Goal: Task Accomplishment & Management: Complete application form

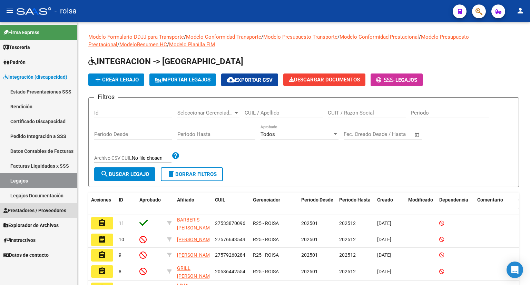
click at [47, 211] on span "Prestadores / Proveedores" at bounding box center [34, 211] width 63 height 8
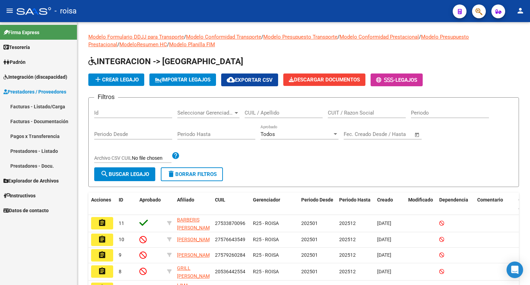
click at [38, 106] on link "Facturas - Listado/Carga" at bounding box center [38, 106] width 77 height 15
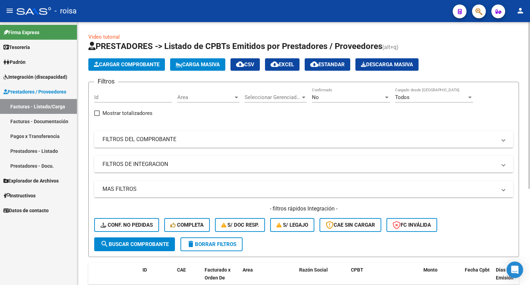
click at [125, 66] on span "Cargar Comprobante" at bounding box center [127, 64] width 66 height 6
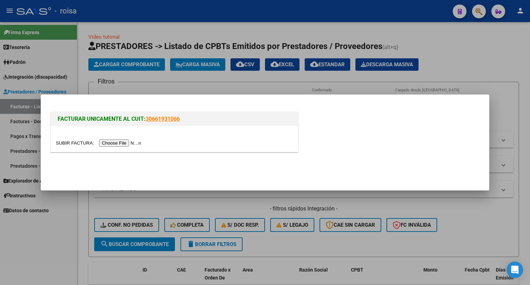
click at [128, 67] on div at bounding box center [265, 142] width 530 height 285
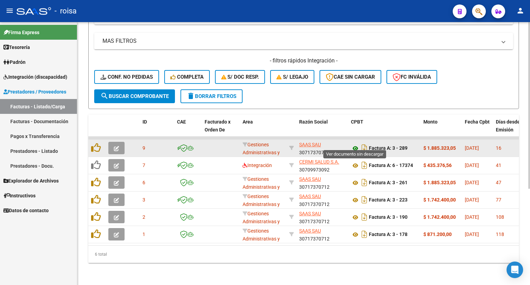
click at [356, 144] on icon at bounding box center [355, 148] width 9 height 8
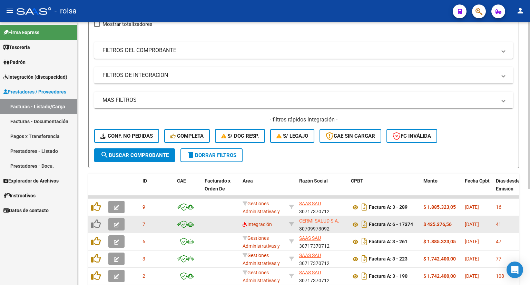
scroll to position [48, 0]
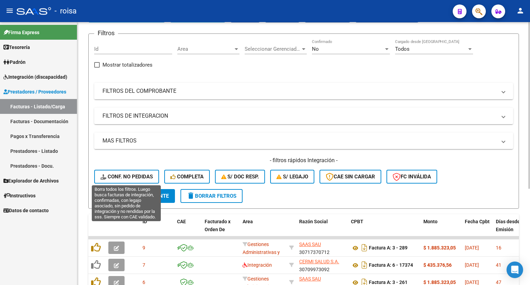
click at [134, 174] on span "Conf. no pedidas" at bounding box center [126, 177] width 52 height 6
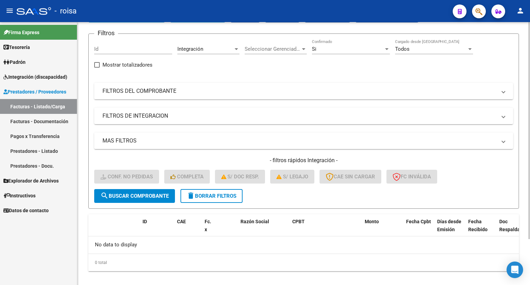
scroll to position [55, 0]
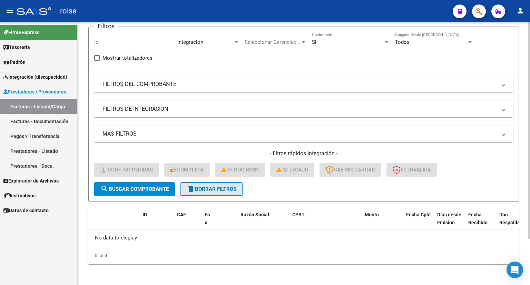
click at [213, 187] on span "delete Borrar Filtros" at bounding box center [212, 189] width 50 height 6
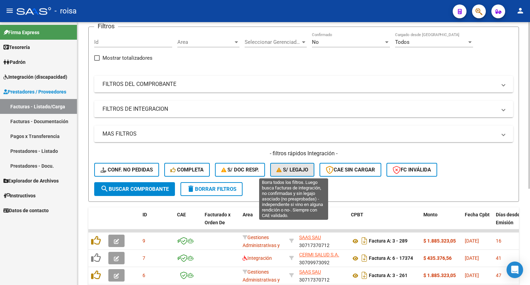
click at [300, 168] on span "S/ legajo" at bounding box center [292, 170] width 32 height 6
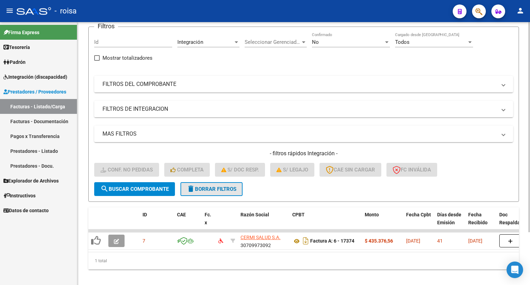
click at [228, 188] on span "delete Borrar Filtros" at bounding box center [212, 189] width 50 height 6
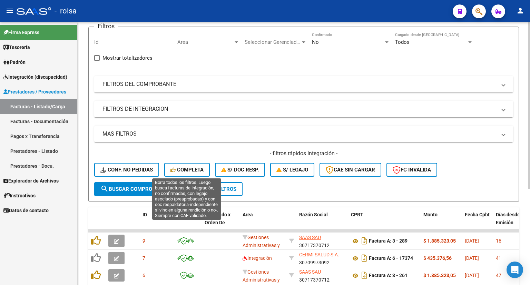
click at [176, 167] on span "Completa" at bounding box center [187, 170] width 33 height 6
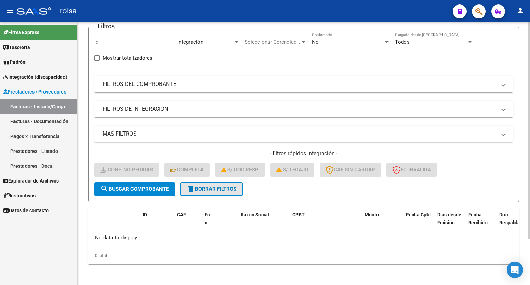
click at [214, 186] on span "delete Borrar Filtros" at bounding box center [212, 189] width 50 height 6
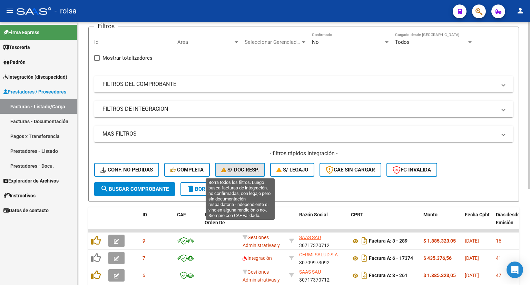
click at [243, 171] on span "S/ Doc Resp." at bounding box center [240, 170] width 38 height 6
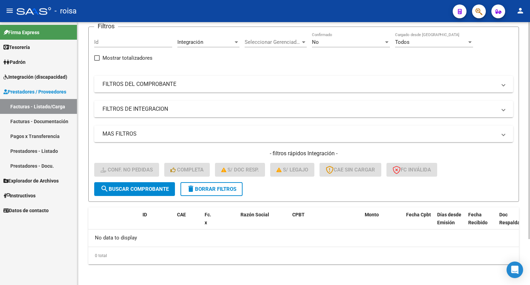
click at [229, 186] on span "delete Borrar Filtros" at bounding box center [212, 189] width 50 height 6
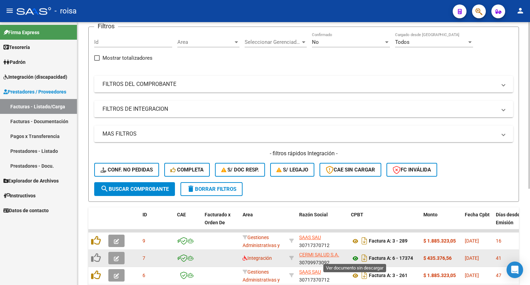
click at [356, 258] on icon at bounding box center [355, 258] width 9 height 8
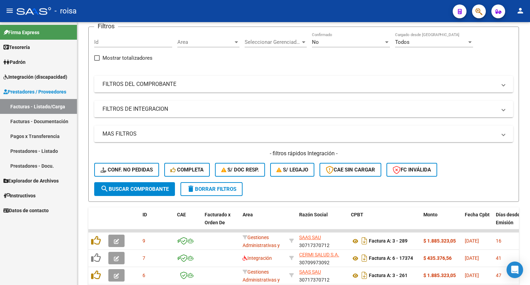
click at [50, 75] on span "Integración (discapacidad)" at bounding box center [35, 77] width 64 height 8
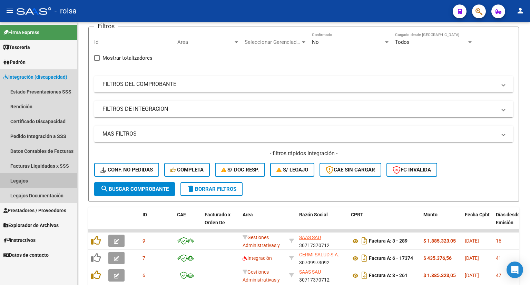
drag, startPoint x: 19, startPoint y: 177, endPoint x: 20, endPoint y: 181, distance: 4.3
click at [20, 177] on link "Legajos" at bounding box center [38, 180] width 77 height 15
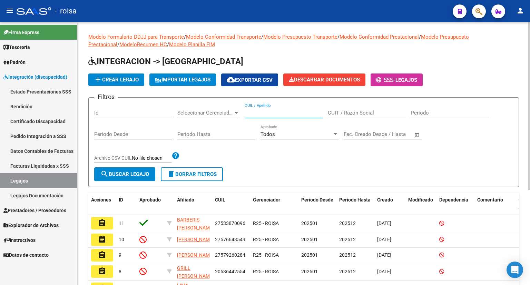
paste input "20577687669"
type input "20577687669"
click at [111, 174] on span "search Buscar Legajo" at bounding box center [124, 174] width 49 height 6
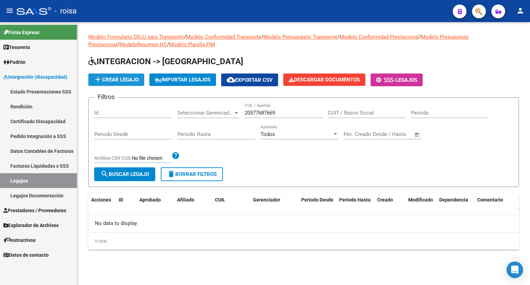
click at [127, 81] on span "add Crear Legajo" at bounding box center [116, 80] width 45 height 6
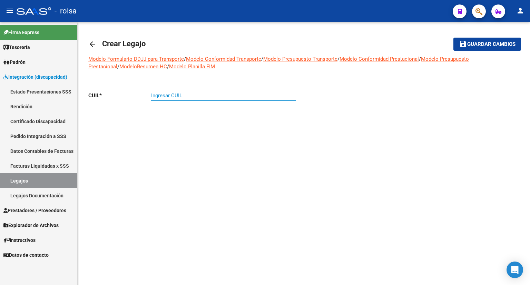
paste input "20-57768766-9"
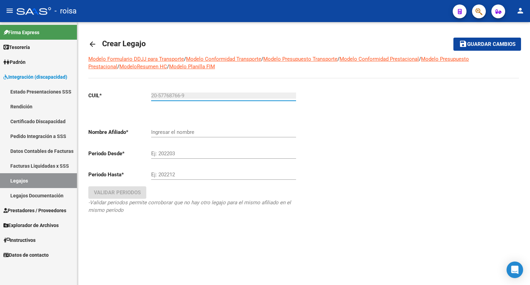
type input "20-57768766-9"
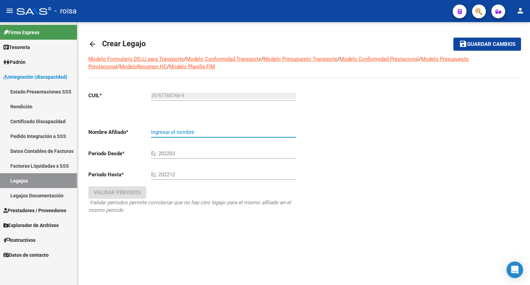
type input "[PERSON_NAME] [PERSON_NAME]"
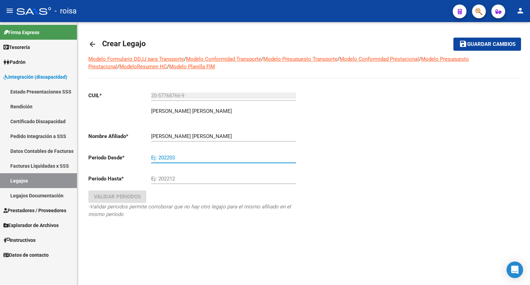
click at [180, 156] on input "Ej: 202203" at bounding box center [223, 158] width 145 height 6
click at [180, 156] on input "20250" at bounding box center [223, 158] width 145 height 6
type input "202501"
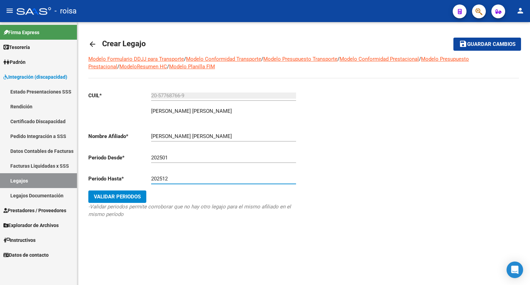
type input "202512"
click at [115, 194] on span "Validar Periodos" at bounding box center [117, 197] width 47 height 6
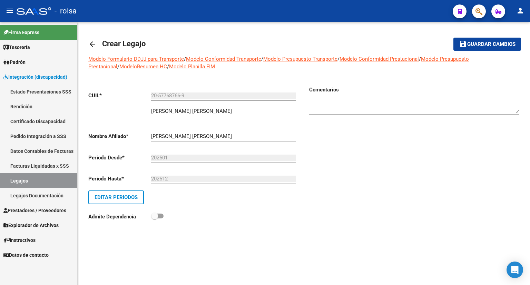
click at [494, 40] on button "save Guardar cambios" at bounding box center [488, 44] width 68 height 13
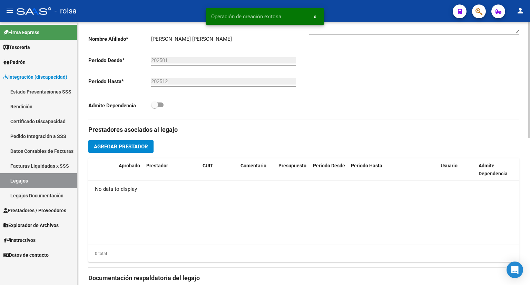
scroll to position [242, 0]
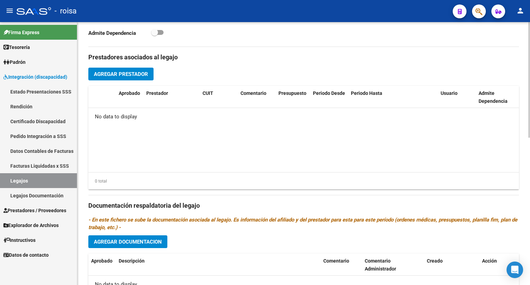
click at [123, 71] on span "Agregar Prestador" at bounding box center [121, 74] width 54 height 6
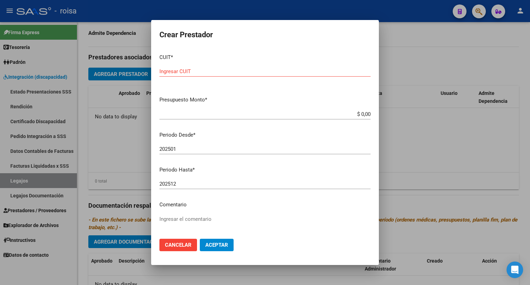
click at [250, 69] on input "Ingresar CUIT" at bounding box center [264, 71] width 211 height 6
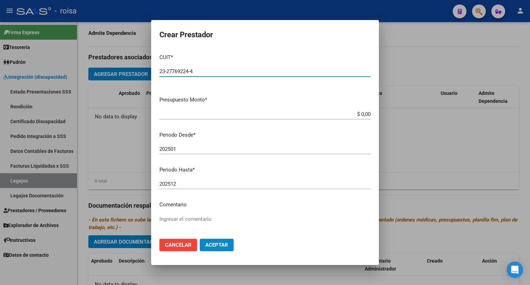
type input "23-27769224-4"
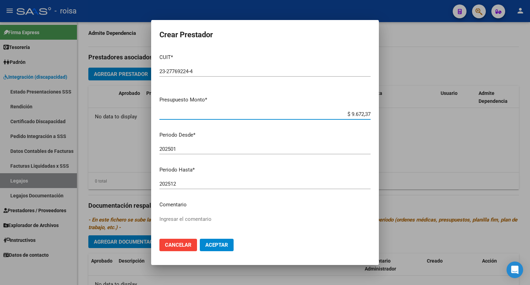
type input "$ 96.723,76"
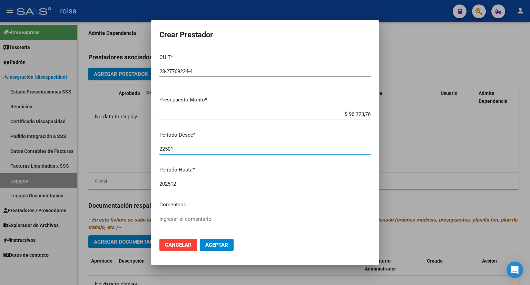
type input "22501"
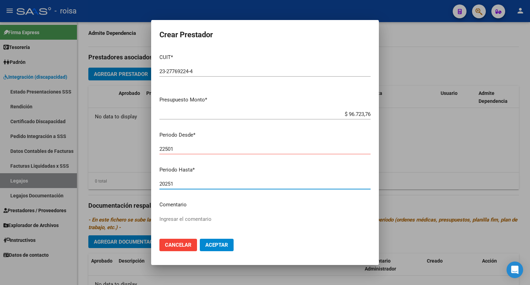
type input "202512"
click at [164, 147] on input "22501" at bounding box center [264, 149] width 211 height 6
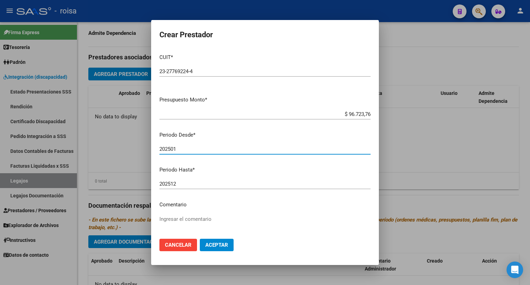
type input "202501"
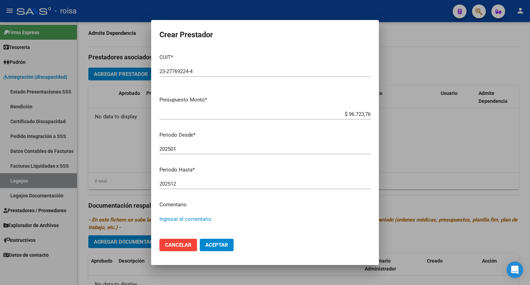
click at [193, 219] on textarea "Ingresar el comentario" at bounding box center [264, 231] width 211 height 32
type textarea "PSICOLOGIA 2"
click at [222, 246] on span "Aceptar" at bounding box center [216, 245] width 23 height 6
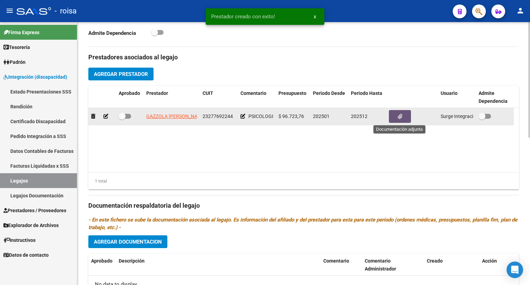
click at [405, 116] on button "button" at bounding box center [400, 116] width 22 height 13
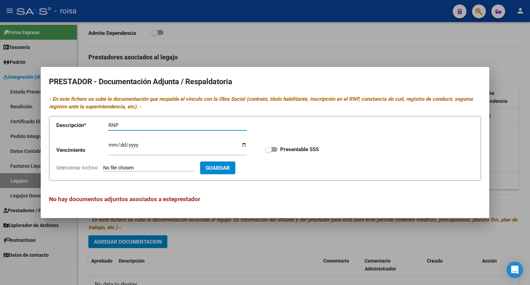
type input "RNP"
click at [112, 145] on input "Ingresar vencimiento" at bounding box center [177, 147] width 138 height 11
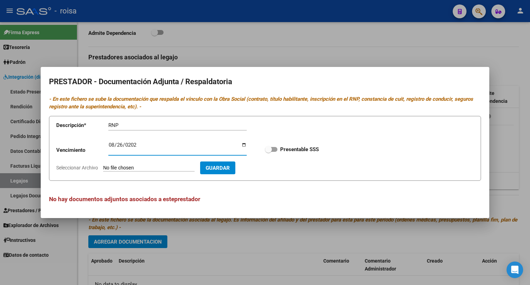
type input "[DATE]"
click at [152, 167] on input "Seleccionar Archivo" at bounding box center [148, 168] width 91 height 7
type input "C:\fakepath\RNP PSICOLOGIA.pdf"
click at [270, 170] on span "Guardar" at bounding box center [258, 168] width 24 height 6
checkbox input "true"
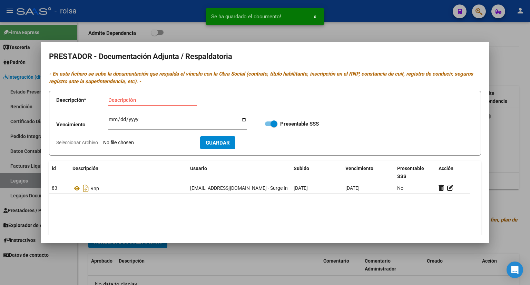
click at [144, 101] on input "Descripción" at bounding box center [152, 100] width 88 height 6
type input "CBU"
click at [145, 144] on input "Seleccionar Archivo" at bounding box center [148, 143] width 91 height 7
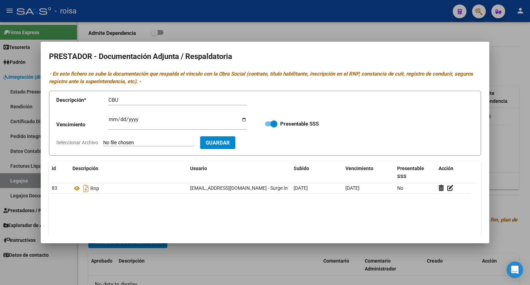
type input "C:\fakepath\CBU GAZZOLA.pdf"
click at [270, 146] on span "Guardar" at bounding box center [258, 143] width 24 height 6
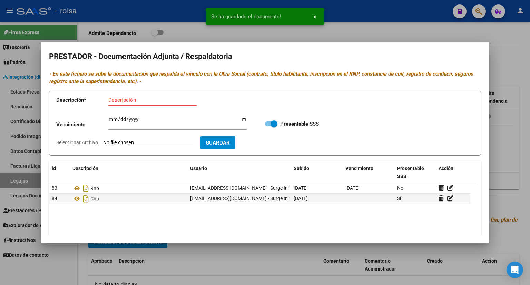
click at [144, 99] on input "Descripción" at bounding box center [152, 100] width 88 height 6
type input "AFIP"
click at [139, 140] on input "Seleccionar Archivo" at bounding box center [148, 143] width 91 height 7
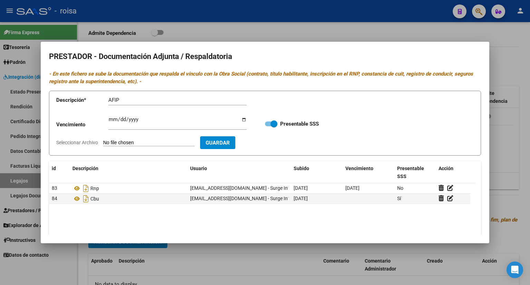
type input "C:\fakepath\AFIP GAZZOLA.pdf"
click at [270, 143] on span "Guardar" at bounding box center [258, 143] width 24 height 6
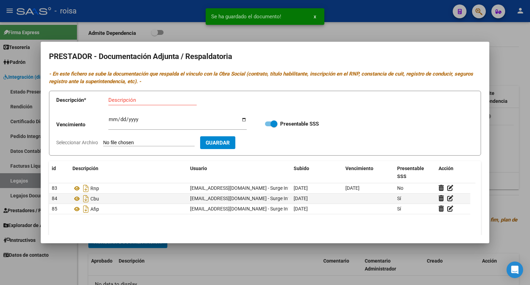
click at [504, 66] on div at bounding box center [265, 142] width 530 height 285
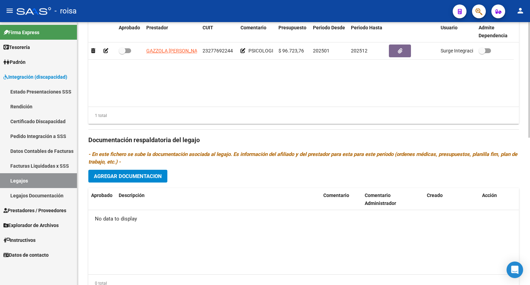
scroll to position [311, 0]
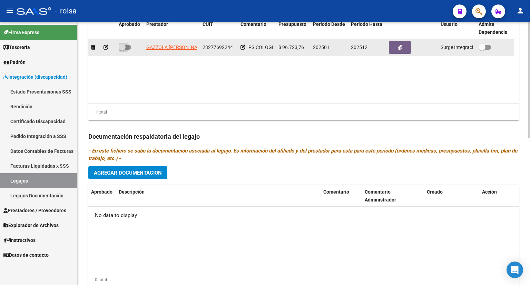
click at [129, 46] on span at bounding box center [125, 47] width 12 height 5
click at [122, 50] on input "checkbox" at bounding box center [122, 50] width 0 height 0
checkbox input "true"
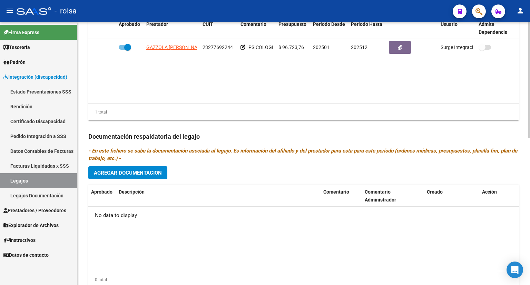
click at [121, 170] on span "Agregar Documentacion" at bounding box center [128, 173] width 68 height 6
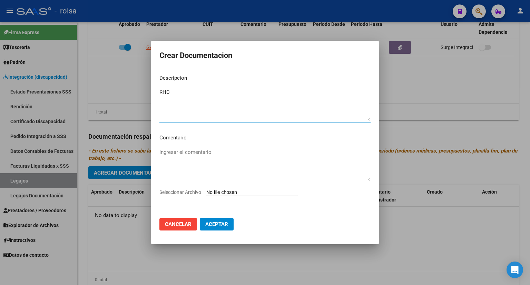
type textarea "RHC"
click at [232, 192] on input "Seleccionar Archivo" at bounding box center [251, 193] width 91 height 7
type input "C:\fakepath\[PERSON_NAME].pdf"
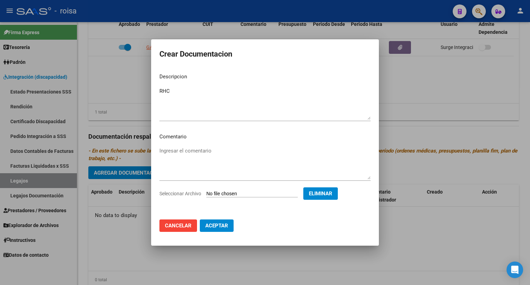
click at [216, 225] on span "Aceptar" at bounding box center [216, 226] width 23 height 6
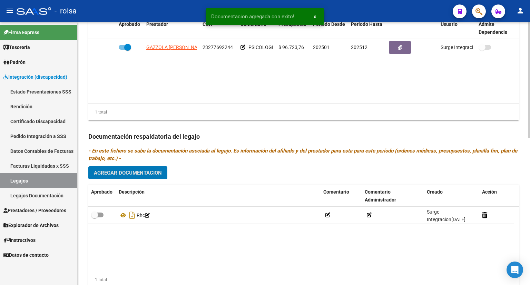
click at [160, 170] on span "Agregar Documentacion" at bounding box center [128, 173] width 68 height 6
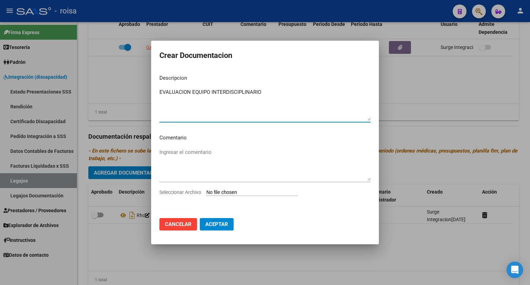
type textarea "EVALUACION EQUIPO INTERDISCIPLINARIO"
click at [249, 191] on input "Seleccionar Archivo" at bounding box center [251, 193] width 91 height 7
type input "C:\fakepath\[PERSON_NAME] EQUIPO INTERDISCI.pdf"
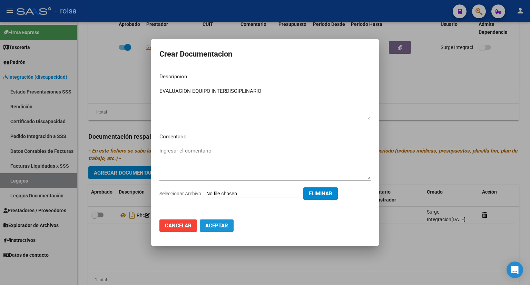
click at [217, 229] on button "Aceptar" at bounding box center [217, 226] width 34 height 12
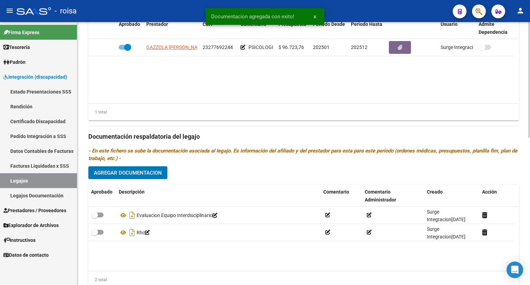
click at [147, 173] on span "Agregar Documentacion" at bounding box center [128, 173] width 68 height 6
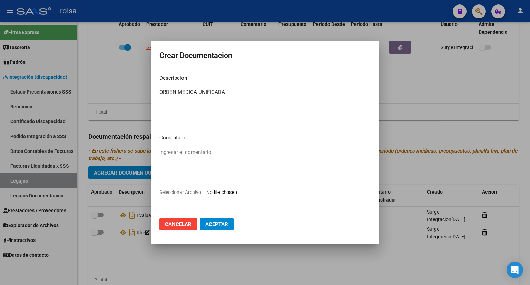
type textarea "ORDEN MEDICA UNIFICADA"
click at [191, 156] on textarea "Ingresar el comentario" at bounding box center [264, 164] width 211 height 32
click at [213, 224] on span "Aceptar" at bounding box center [216, 224] width 23 height 6
click at [237, 192] on input "Seleccionar Archivo" at bounding box center [251, 193] width 91 height 7
type input "C:\fakepath\ORDEN MEDICA UNIFICADA.pdf"
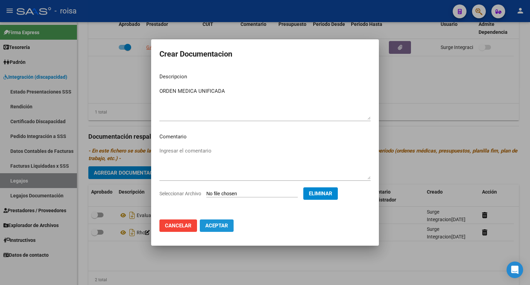
click at [228, 225] on span "Aceptar" at bounding box center [216, 226] width 23 height 6
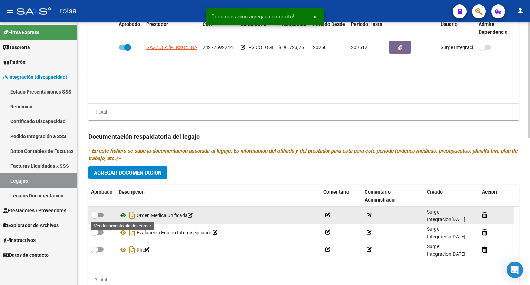
click at [124, 213] on icon at bounding box center [123, 215] width 9 height 8
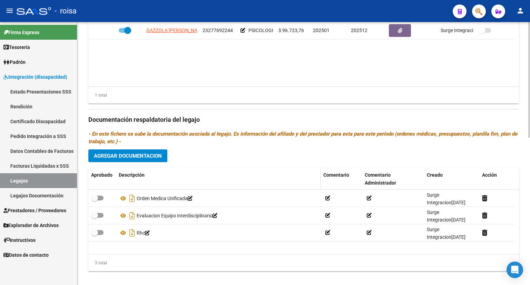
scroll to position [336, 0]
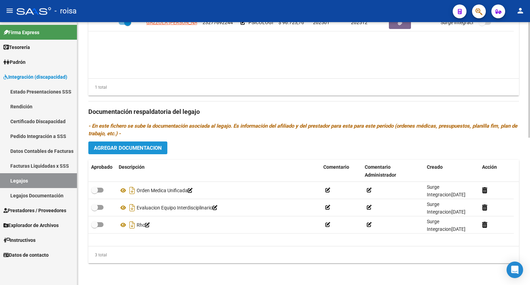
click at [144, 148] on span "Agregar Documentacion" at bounding box center [128, 148] width 68 height 6
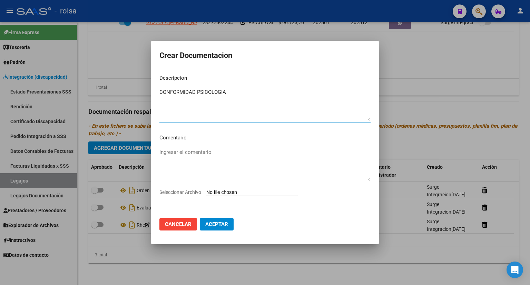
type textarea "CONFORMIDAD PSICOLOGIA"
click at [227, 190] on input "Seleccionar Archivo" at bounding box center [251, 193] width 91 height 7
type input "C:\fakepath\CONF PSICOLOGIA.pdf"
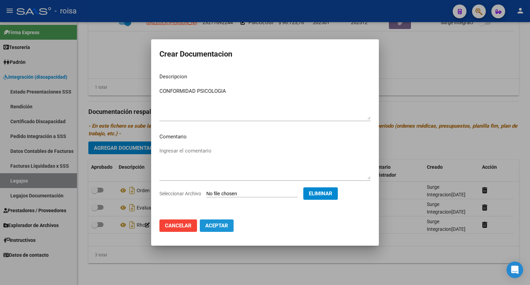
click at [213, 225] on span "Aceptar" at bounding box center [216, 226] width 23 height 6
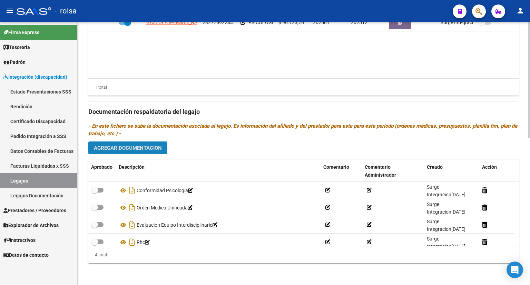
click at [131, 145] on span "Agregar Documentacion" at bounding box center [128, 148] width 68 height 6
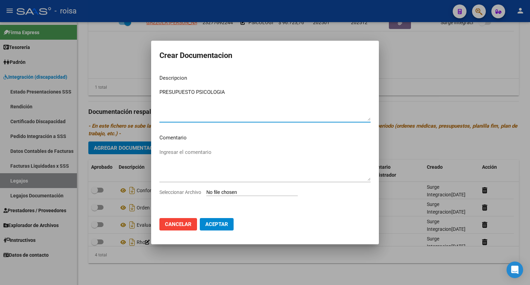
type textarea "PRESUPUESTO PSICOLOGIA"
click at [222, 192] on input "Seleccionar Archivo" at bounding box center [251, 193] width 91 height 7
type input "C:\fakepath\PRESUPUESTO PSICOLOGIA.pdf"
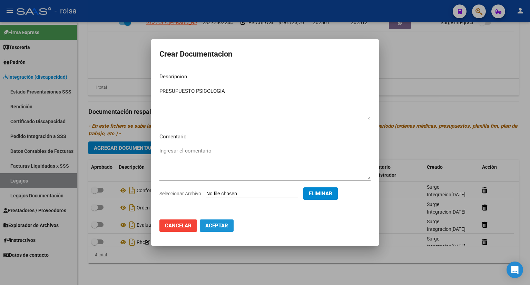
click at [217, 227] on span "Aceptar" at bounding box center [216, 226] width 23 height 6
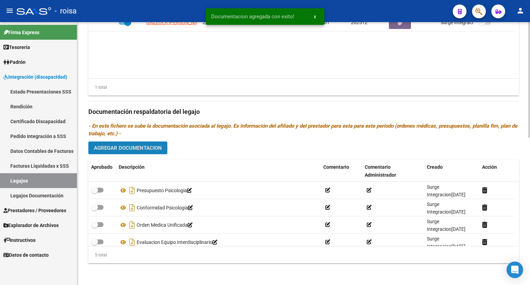
click at [129, 147] on span "Agregar Documentacion" at bounding box center [128, 148] width 68 height 6
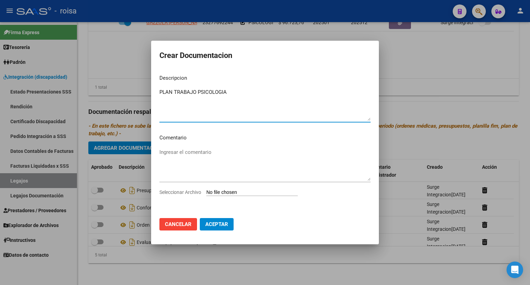
type textarea "PLAN TRABAJO PSICOLOGIA"
click at [249, 192] on input "Seleccionar Archivo" at bounding box center [251, 193] width 91 height 7
type input "C:\fakepath\PLAN TRABAJO PSICOLOGIA.pdf"
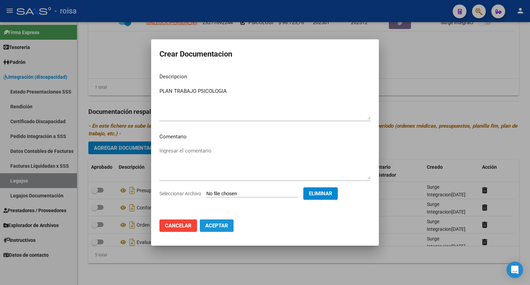
click at [220, 224] on span "Aceptar" at bounding box center [216, 226] width 23 height 6
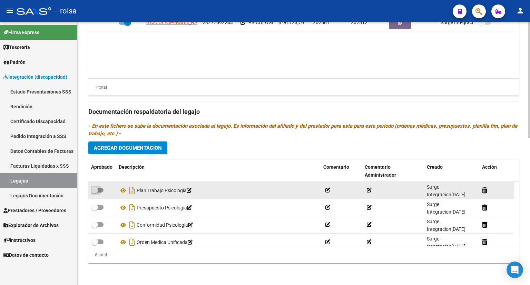
click at [101, 188] on span at bounding box center [97, 190] width 12 height 5
click at [95, 193] on input "checkbox" at bounding box center [94, 193] width 0 height 0
checkbox input "true"
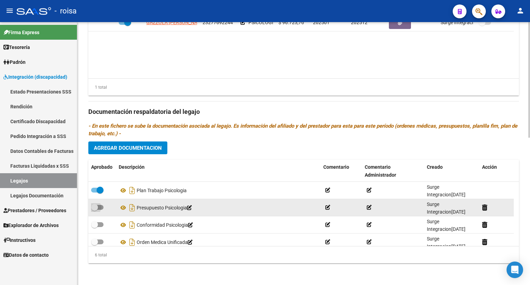
click at [102, 205] on span at bounding box center [97, 207] width 12 height 5
click at [95, 210] on input "checkbox" at bounding box center [94, 210] width 0 height 0
checkbox input "true"
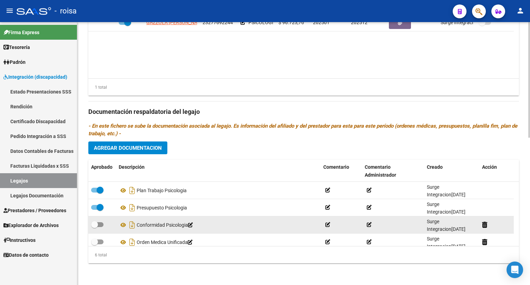
click at [99, 222] on span at bounding box center [97, 224] width 12 height 5
click at [95, 227] on input "checkbox" at bounding box center [94, 227] width 0 height 0
checkbox input "true"
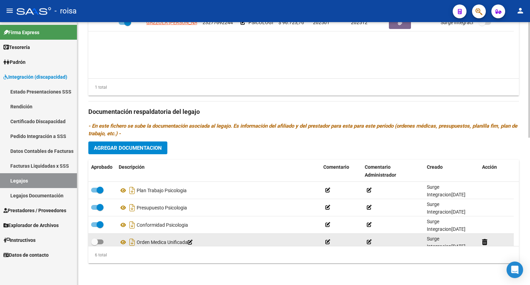
click at [100, 243] on span at bounding box center [97, 242] width 12 height 5
click at [95, 244] on input "checkbox" at bounding box center [94, 244] width 0 height 0
checkbox input "true"
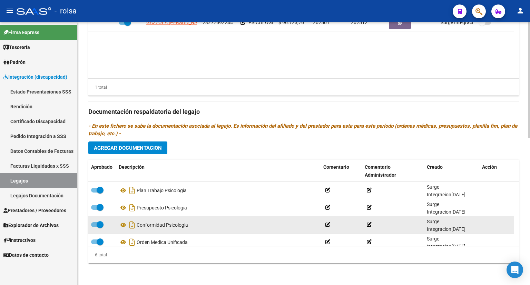
scroll to position [35, 0]
click at [101, 225] on span at bounding box center [97, 224] width 12 height 5
click at [95, 227] on input "checkbox" at bounding box center [94, 227] width 0 height 0
checkbox input "true"
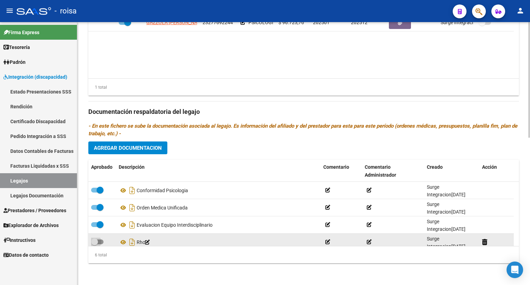
click at [103, 241] on span at bounding box center [97, 242] width 12 height 5
click at [95, 244] on input "checkbox" at bounding box center [94, 244] width 0 height 0
checkbox input "true"
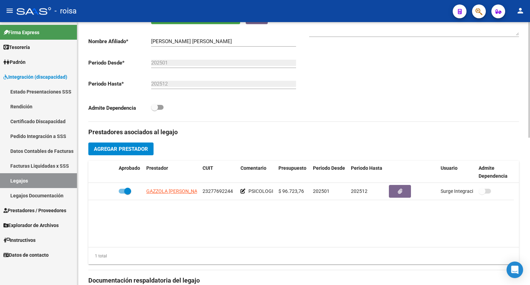
scroll to position [128, 0]
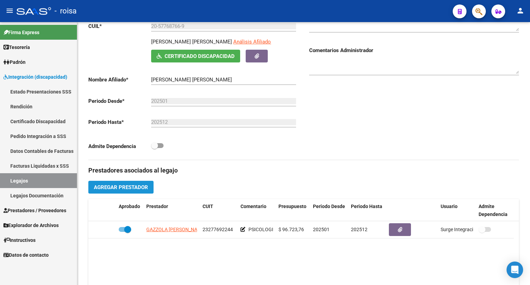
click at [138, 184] on span "Agregar Prestador" at bounding box center [121, 187] width 54 height 6
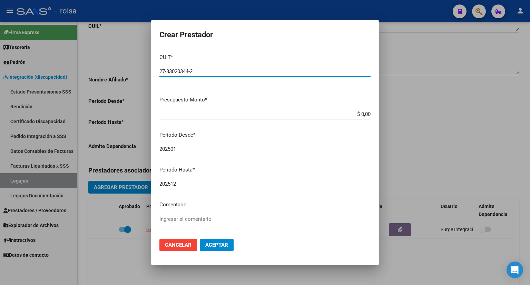
type input "27-33020344-2"
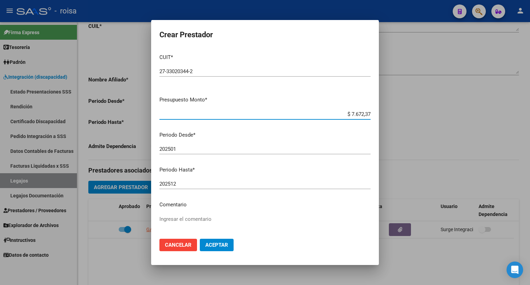
type input "$ 76.723,76"
type textarea "PSICOMOTRICIDAD 2"
click at [225, 243] on span "Aceptar" at bounding box center [216, 245] width 23 height 6
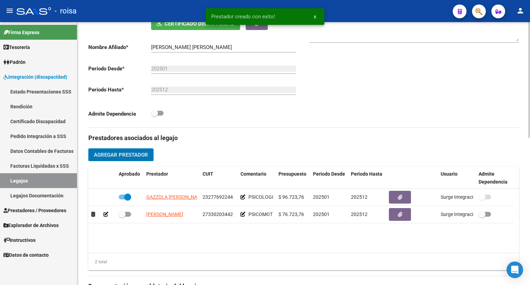
scroll to position [197, 0]
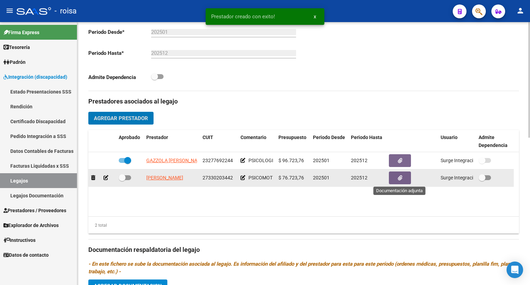
click at [399, 175] on icon "button" at bounding box center [400, 177] width 4 height 5
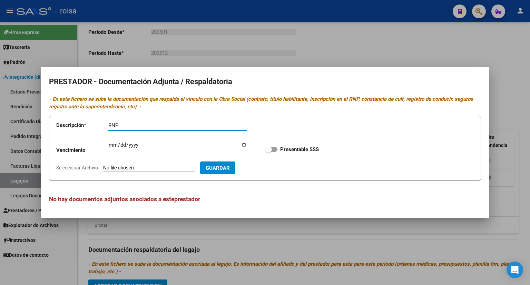
type input "RNP"
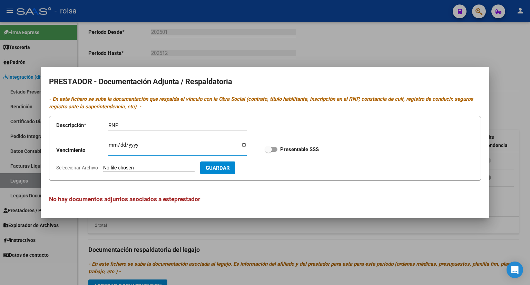
click at [113, 143] on input "Ingresar vencimiento" at bounding box center [177, 147] width 138 height 11
type input "[DATE]"
click at [155, 170] on input "Seleccionar Archivo" at bounding box center [148, 168] width 91 height 7
type input "C:\fakepath\RNP AGOSTA.pdf"
click at [270, 171] on span "Guardar" at bounding box center [258, 168] width 24 height 6
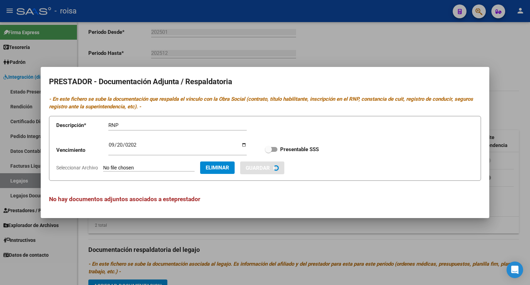
checkbox input "true"
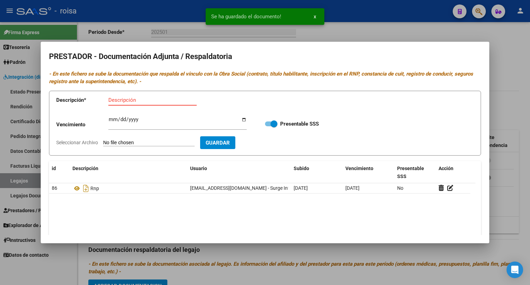
click at [139, 101] on input "Descripción" at bounding box center [152, 100] width 88 height 6
type input "CBU"
click at [134, 143] on input "Seleccionar Archivo" at bounding box center [148, 143] width 91 height 7
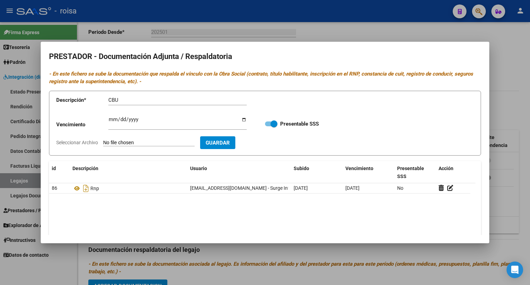
type input "C:\fakepath\CBU AGOSTA.pdf"
click at [270, 143] on span "Guardar" at bounding box center [258, 143] width 24 height 6
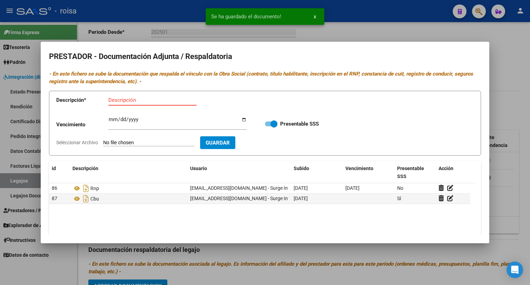
click at [157, 101] on input "Descripción" at bounding box center [152, 100] width 88 height 6
type input "AFIP"
click at [161, 141] on input "Seleccionar Archivo" at bounding box center [148, 143] width 91 height 7
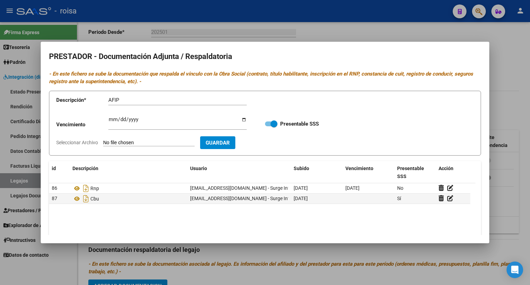
type input "C:\fakepath\AFIP AGOSTA.pdf"
click at [270, 141] on span "Guardar" at bounding box center [258, 143] width 24 height 6
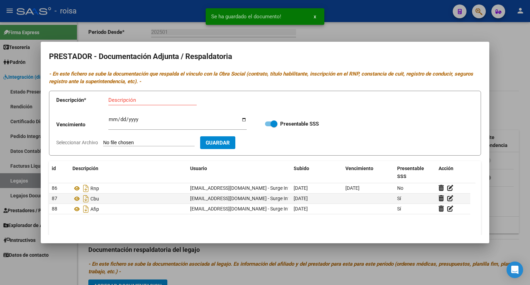
click at [508, 80] on div at bounding box center [265, 142] width 530 height 285
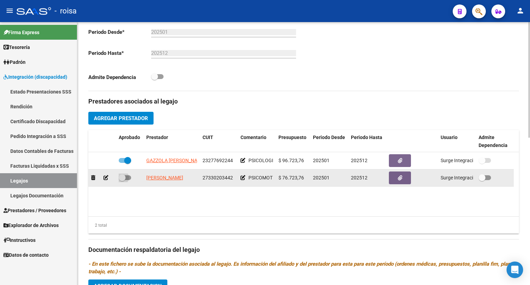
click at [128, 177] on span at bounding box center [125, 177] width 12 height 5
click at [122, 180] on input "checkbox" at bounding box center [122, 180] width 0 height 0
checkbox input "true"
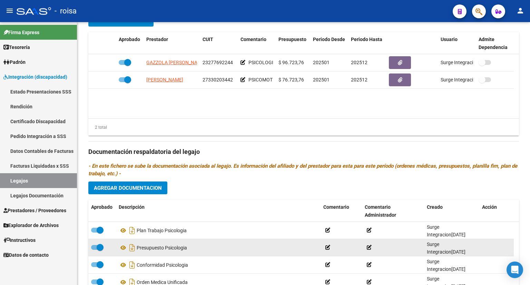
scroll to position [336, 0]
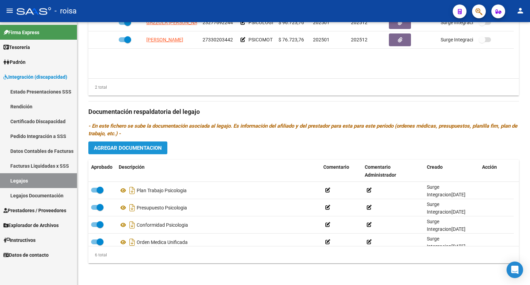
click at [142, 148] on span "Agregar Documentacion" at bounding box center [128, 148] width 68 height 6
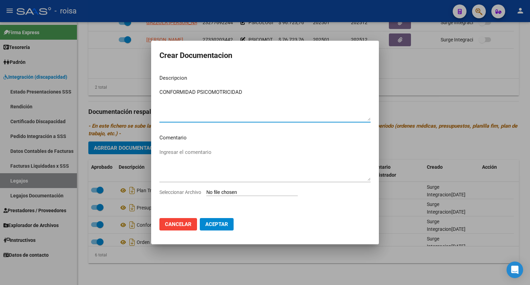
type textarea "CONFORMIDAD PSICOMOTRICIDAD"
click at [227, 191] on input "Seleccionar Archivo" at bounding box center [251, 193] width 91 height 7
type input "C:\fakepath\CONF PSICOMOTRICIDAD.pdf"
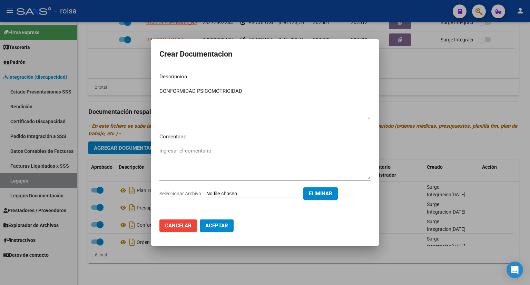
click at [223, 224] on span "Aceptar" at bounding box center [216, 226] width 23 height 6
checkbox input "false"
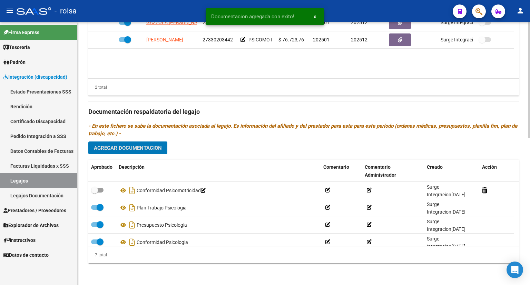
click at [147, 146] on span "Agregar Documentacion" at bounding box center [128, 148] width 68 height 6
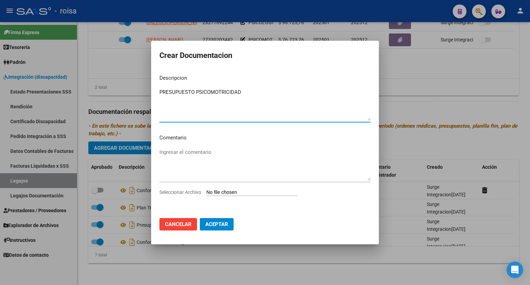
type textarea "PRESUPUESTO PSICOMOTRICIDAD"
click at [247, 193] on input "Seleccionar Archivo" at bounding box center [251, 193] width 91 height 7
type input "C:\fakepath\PRESUPUESTO PSICOMOTRICIDAD.pdf"
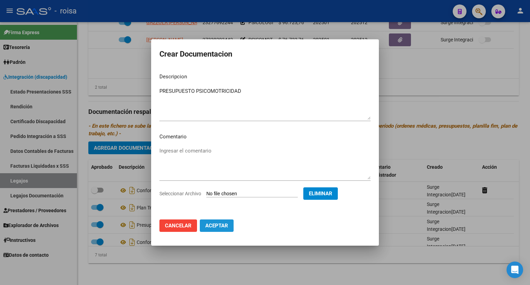
click at [220, 229] on button "Aceptar" at bounding box center [217, 226] width 34 height 12
checkbox input "false"
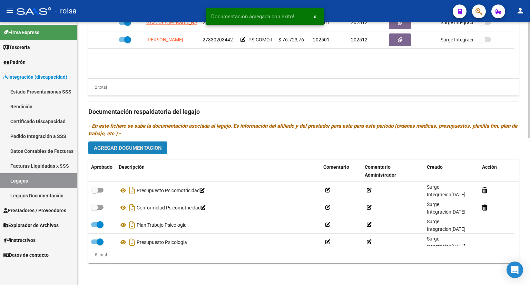
click at [149, 147] on span "Agregar Documentacion" at bounding box center [128, 148] width 68 height 6
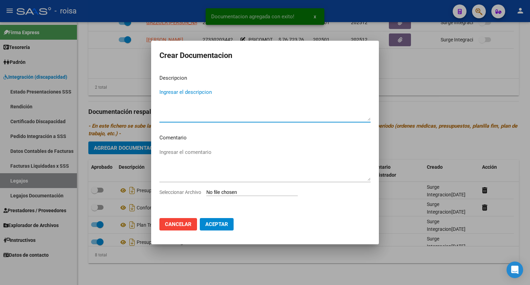
type textarea "O"
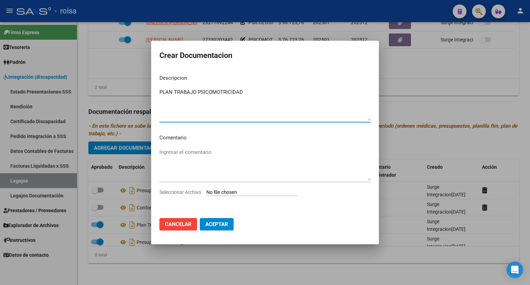
type textarea "PLAN TRABAJO PSICOMOTRICIDAD"
click at [231, 192] on input "Seleccionar Archivo" at bounding box center [251, 193] width 91 height 7
type input "C:\fakepath\PLAN TRABAJO PSICOMOTRICIDAD.pdf"
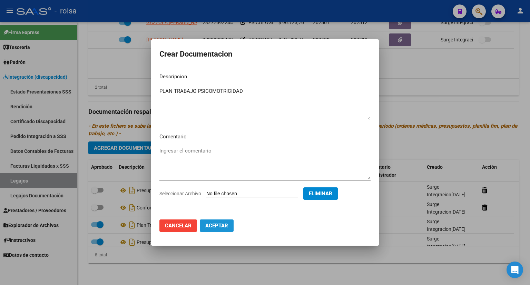
click at [217, 223] on span "Aceptar" at bounding box center [216, 226] width 23 height 6
checkbox input "false"
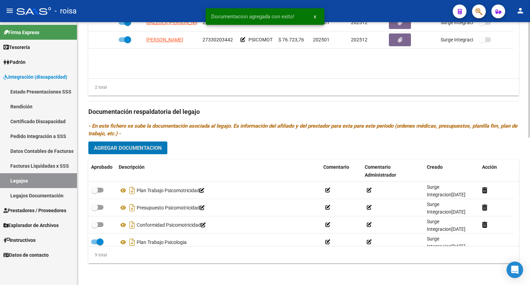
click at [148, 145] on span "Agregar Documentacion" at bounding box center [128, 148] width 68 height 6
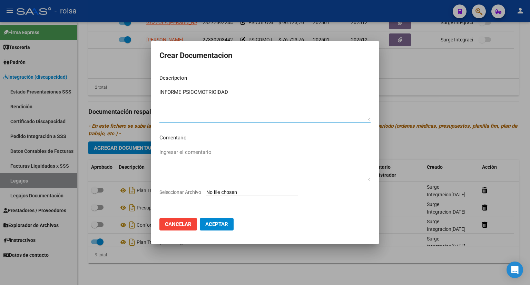
type textarea "INFORME PSICOMOTRICIDAD"
click at [249, 193] on input "Seleccionar Archivo" at bounding box center [251, 193] width 91 height 7
type input "C:\fakepath\INFORME PSICOMOTRICIDAD.pdf"
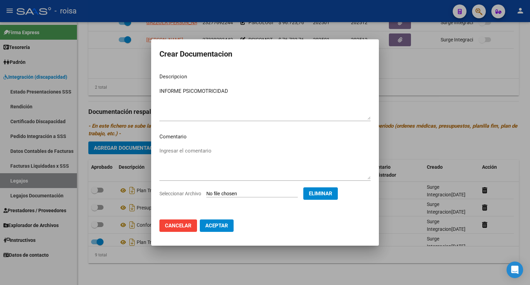
click at [221, 220] on button "Aceptar" at bounding box center [217, 226] width 34 height 12
checkbox input "false"
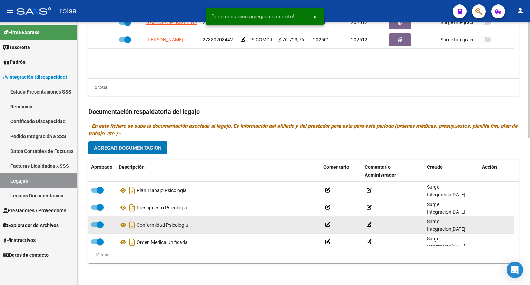
scroll to position [35, 0]
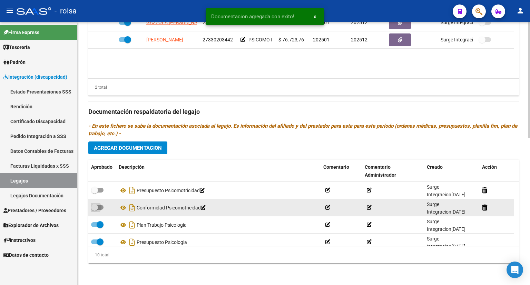
click at [100, 206] on span at bounding box center [97, 207] width 12 height 5
click at [95, 210] on input "checkbox" at bounding box center [94, 210] width 0 height 0
checkbox input "true"
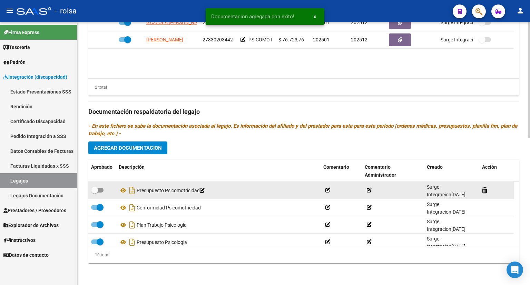
click at [101, 188] on span at bounding box center [97, 190] width 12 height 5
click at [95, 193] on input "checkbox" at bounding box center [94, 193] width 0 height 0
checkbox input "true"
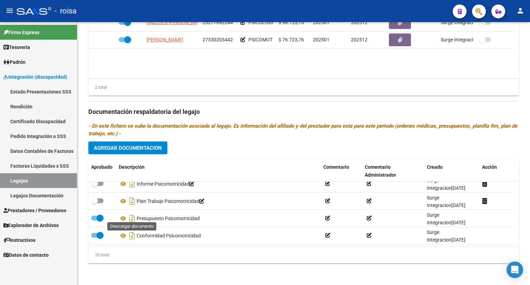
scroll to position [0, 0]
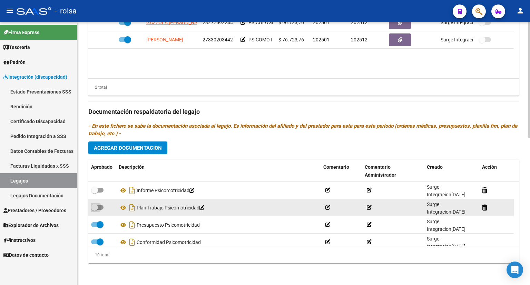
click at [100, 207] on span at bounding box center [97, 207] width 12 height 5
click at [95, 210] on input "checkbox" at bounding box center [94, 210] width 0 height 0
checkbox input "true"
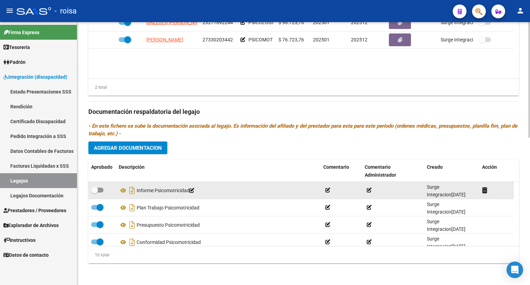
click at [101, 190] on span at bounding box center [97, 190] width 12 height 5
click at [95, 193] on input "checkbox" at bounding box center [94, 193] width 0 height 0
checkbox input "true"
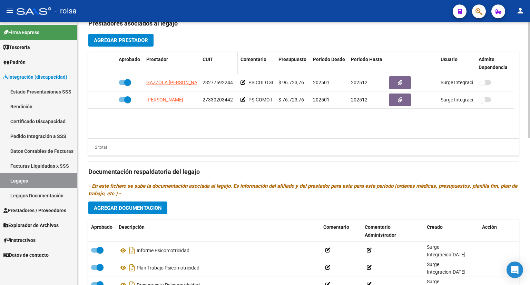
scroll to position [197, 0]
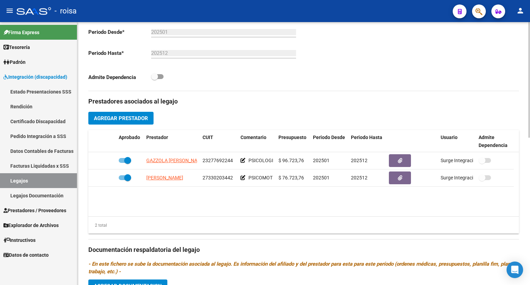
click at [139, 114] on button "Agregar Prestador" at bounding box center [120, 118] width 65 height 13
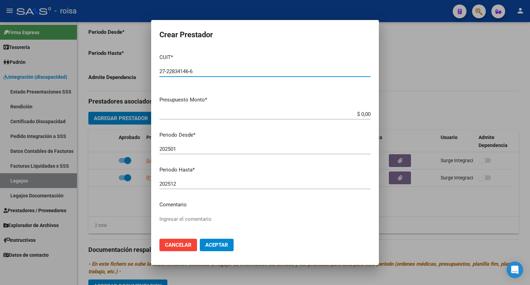
type input "27-22834146-6"
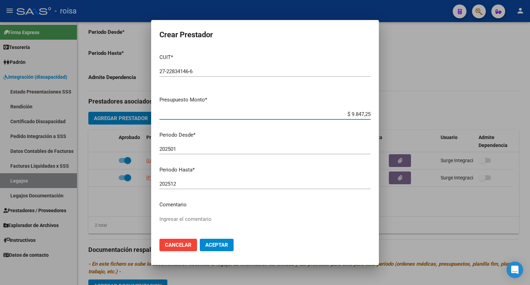
type input "$ 98.472,56"
type textarea "FONO 2"
click at [218, 243] on span "Aceptar" at bounding box center [216, 245] width 23 height 6
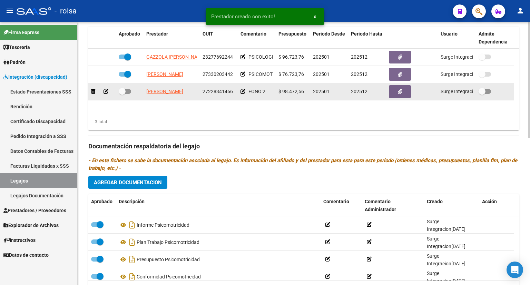
scroll to position [266, 0]
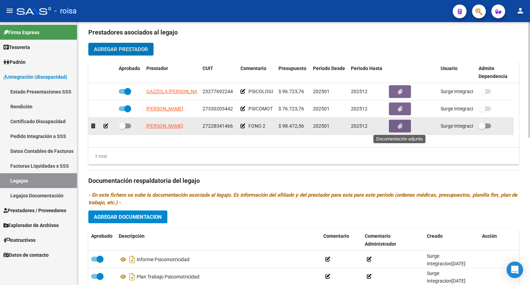
click at [396, 127] on button "button" at bounding box center [400, 126] width 22 height 13
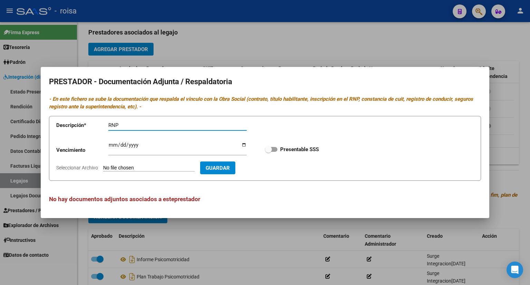
type input "RNP"
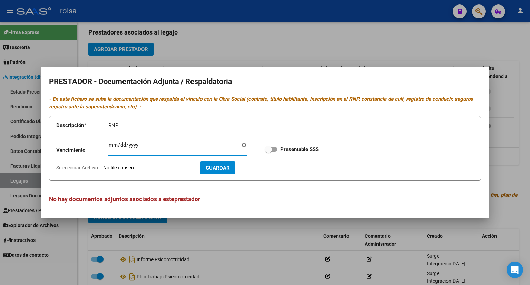
click at [111, 145] on input "Ingresar vencimiento" at bounding box center [177, 147] width 138 height 11
type input "[DATE]"
click at [123, 170] on input "Seleccionar Archivo" at bounding box center [148, 168] width 91 height 7
type input "C:\fakepath\RNP SILVA.pdf"
click at [270, 168] on span "Guardar" at bounding box center [258, 168] width 24 height 6
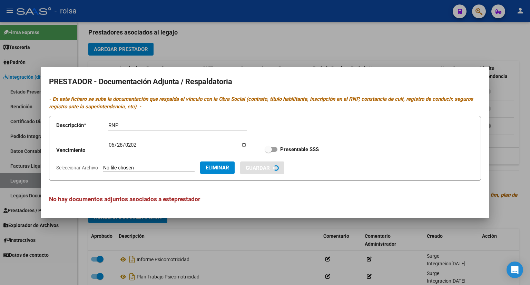
checkbox input "true"
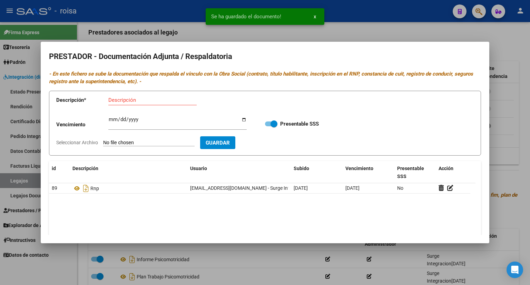
click at [155, 101] on input "Descripción" at bounding box center [152, 100] width 88 height 6
type input "AFIP"
click at [147, 142] on input "Seleccionar Archivo" at bounding box center [148, 143] width 91 height 7
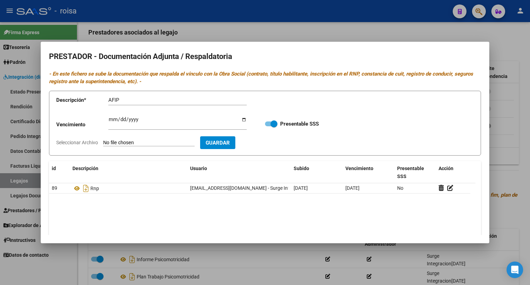
type input "C:\fakepath\[PERSON_NAME].pdf"
click at [270, 144] on span "Guardar" at bounding box center [258, 143] width 24 height 6
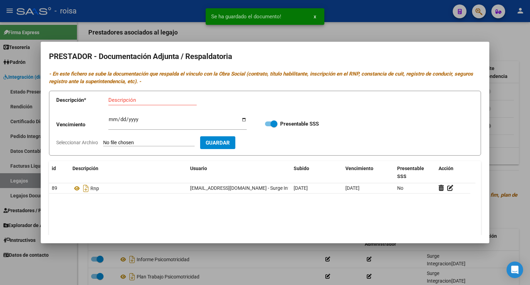
click at [141, 98] on input "Descripción" at bounding box center [152, 100] width 88 height 6
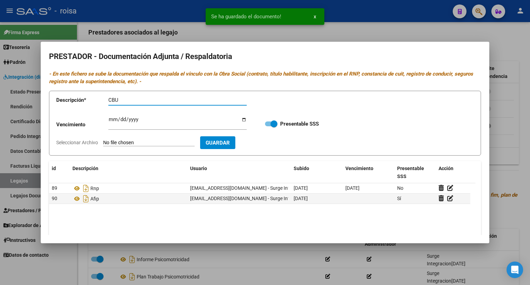
type input "CBU"
click at [139, 141] on input "Seleccionar Archivo" at bounding box center [148, 143] width 91 height 7
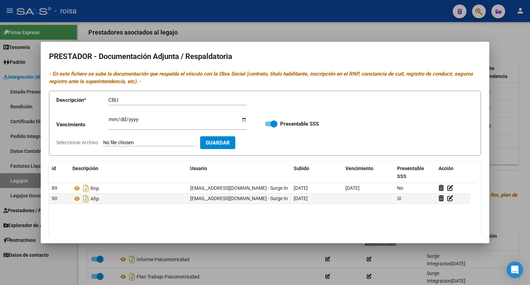
type input "C:\fakepath\[PERSON_NAME].pdf"
click at [270, 144] on span "Guardar" at bounding box center [258, 143] width 24 height 6
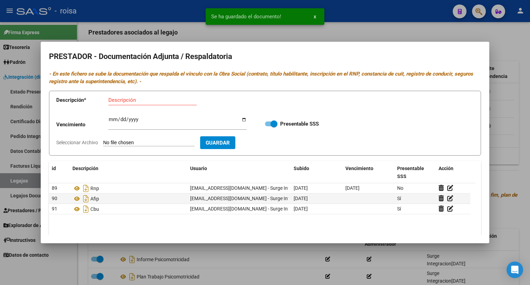
click at [507, 129] on div at bounding box center [265, 142] width 530 height 285
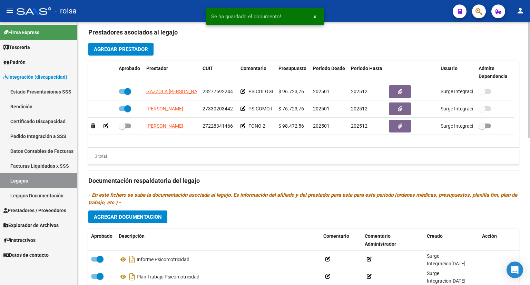
click at [149, 211] on button "Agregar Documentacion" at bounding box center [127, 217] width 79 height 13
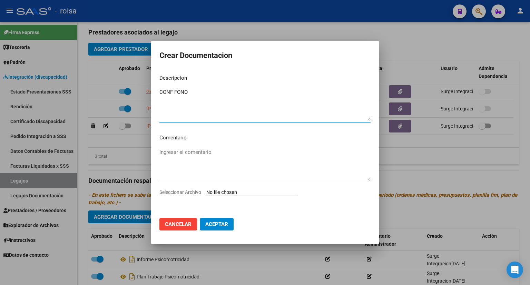
type textarea "CONF FONO"
click at [265, 193] on input "Seleccionar Archivo" at bounding box center [251, 193] width 91 height 7
click at [203, 92] on textarea "CONF FONO" at bounding box center [264, 104] width 211 height 32
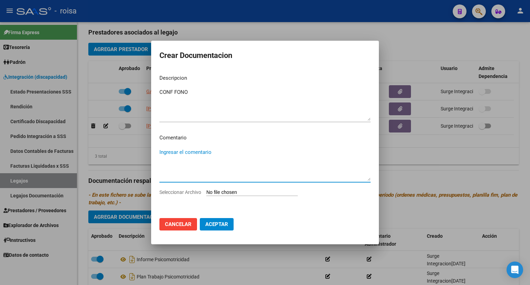
click at [190, 152] on textarea "Ingresar el comentario" at bounding box center [264, 164] width 211 height 32
type textarea "FALTA"
click at [254, 192] on input "Seleccionar Archivo" at bounding box center [251, 193] width 91 height 7
type input "C:\fakepath\[PERSON_NAME].pdf"
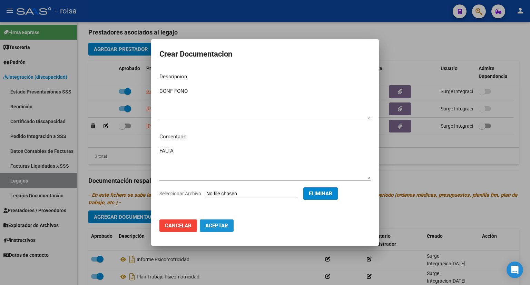
click at [222, 227] on span "Aceptar" at bounding box center [216, 226] width 23 height 6
checkbox input "false"
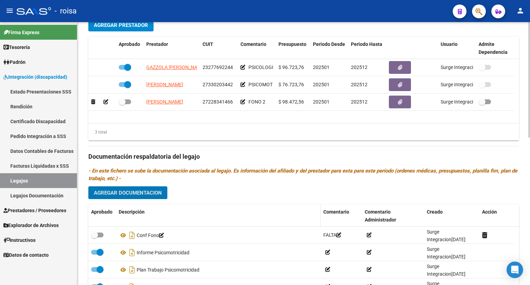
scroll to position [301, 0]
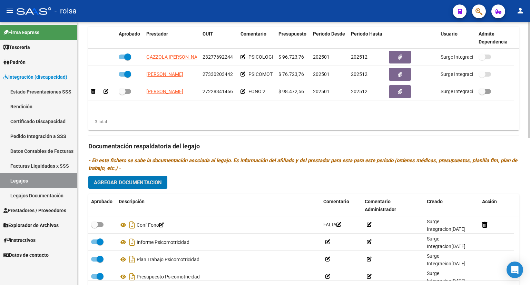
click at [127, 182] on span "Agregar Documentacion" at bounding box center [128, 182] width 68 height 6
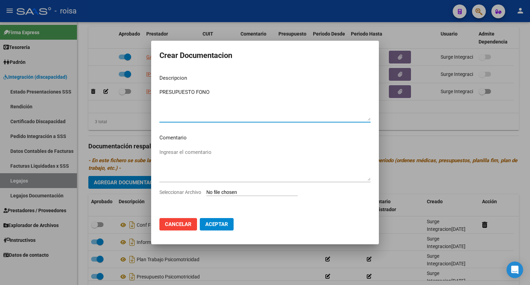
type textarea "PRESUPUESTO FONO"
click at [229, 192] on input "Seleccionar Archivo" at bounding box center [251, 193] width 91 height 7
type input "C:\fakepath\PRESUPUESTO FONO.pdf"
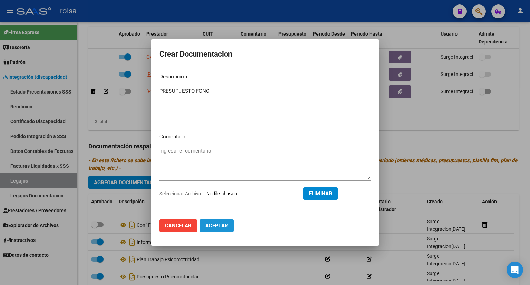
click at [222, 225] on span "Aceptar" at bounding box center [216, 226] width 23 height 6
checkbox input "false"
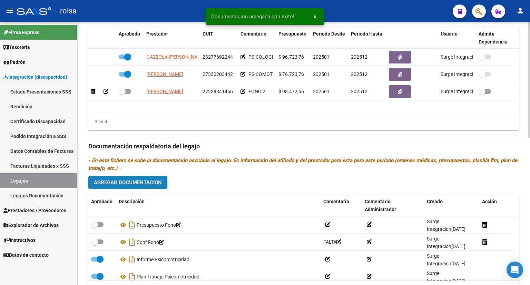
click at [117, 181] on span "Agregar Documentacion" at bounding box center [128, 182] width 68 height 6
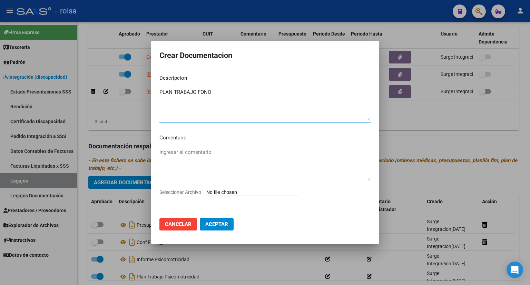
type textarea "PLAN TRABAJO FONO"
click at [234, 193] on input "Seleccionar Archivo" at bounding box center [251, 193] width 91 height 7
type input "C:\fakepath\PLAN TRABAJO FONO.pdf"
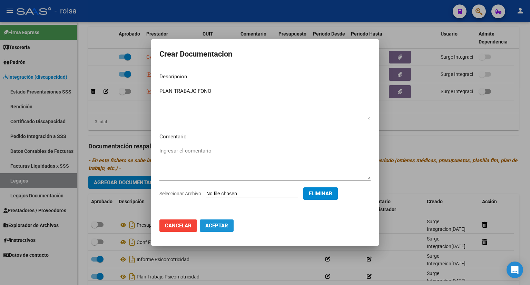
click at [217, 225] on span "Aceptar" at bounding box center [216, 226] width 23 height 6
checkbox input "false"
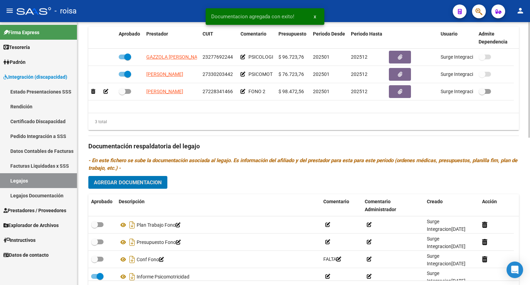
click at [138, 185] on span "Agregar Documentacion" at bounding box center [128, 182] width 68 height 6
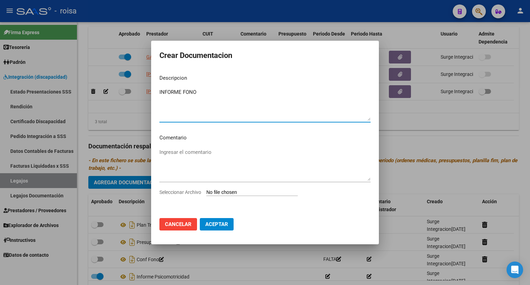
type textarea "INFORME FONO"
click at [232, 193] on input "Seleccionar Archivo" at bounding box center [251, 193] width 91 height 7
type input "C:\fakepath\INFORME FONO.pdf"
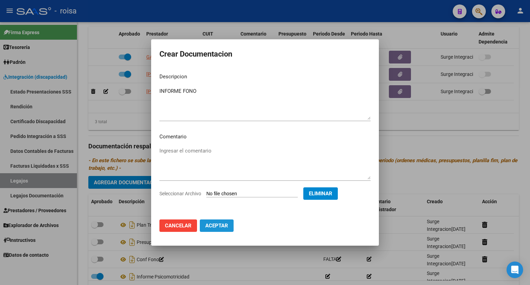
click at [216, 230] on button "Aceptar" at bounding box center [217, 226] width 34 height 12
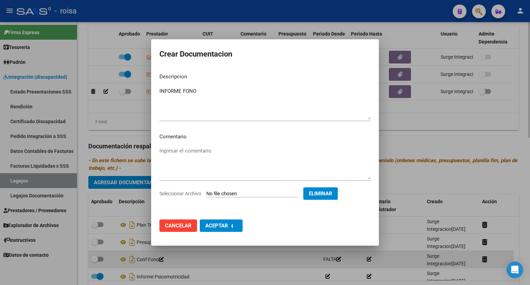
checkbox input "false"
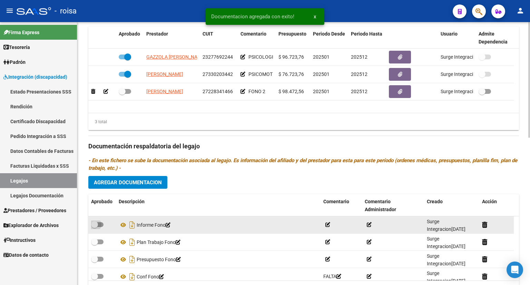
click at [99, 222] on span at bounding box center [97, 224] width 12 height 5
click at [95, 227] on input "checkbox" at bounding box center [94, 227] width 0 height 0
checkbox input "true"
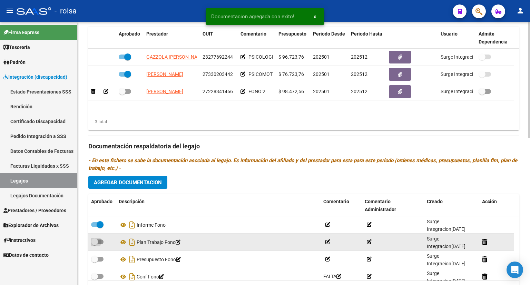
click at [100, 241] on span at bounding box center [97, 242] width 12 height 5
click at [95, 244] on input "checkbox" at bounding box center [94, 244] width 0 height 0
checkbox input "true"
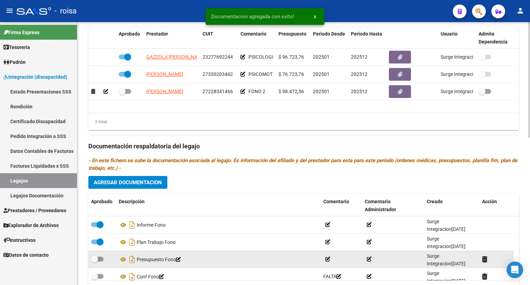
click at [102, 256] on label at bounding box center [97, 259] width 12 height 8
click at [95, 262] on input "checkbox" at bounding box center [94, 262] width 0 height 0
checkbox input "true"
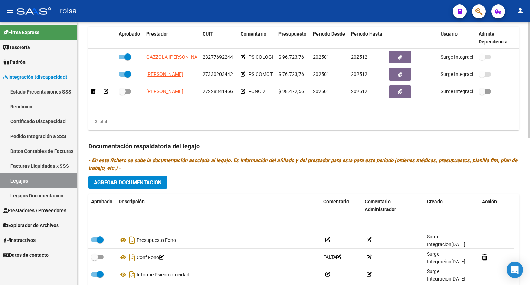
scroll to position [35, 0]
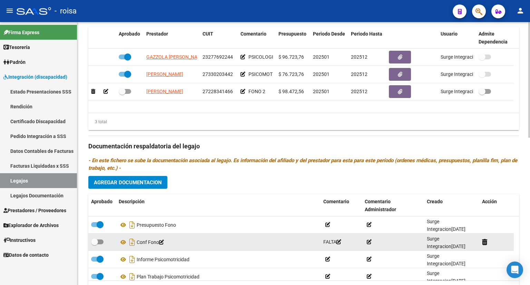
click at [164, 242] on icon at bounding box center [161, 242] width 5 height 5
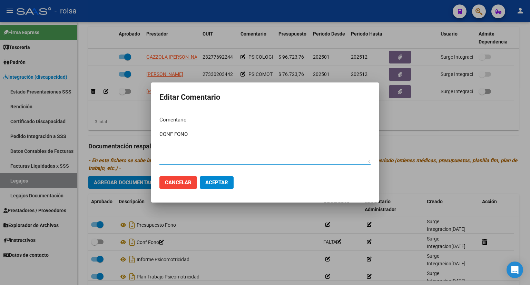
click at [124, 243] on div at bounding box center [265, 142] width 530 height 285
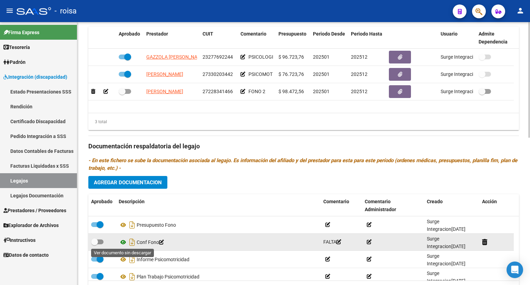
click at [122, 241] on icon at bounding box center [123, 242] width 9 height 8
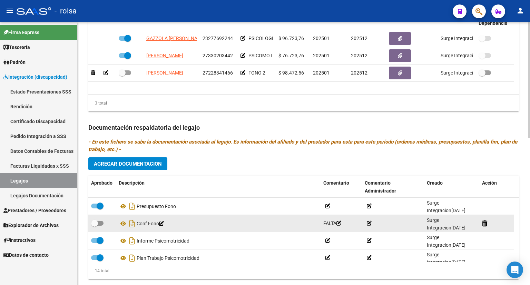
scroll to position [336, 0]
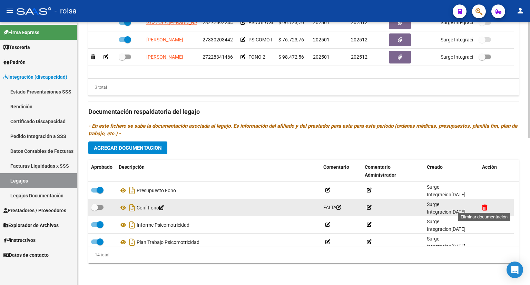
click at [485, 207] on icon at bounding box center [484, 207] width 5 height 7
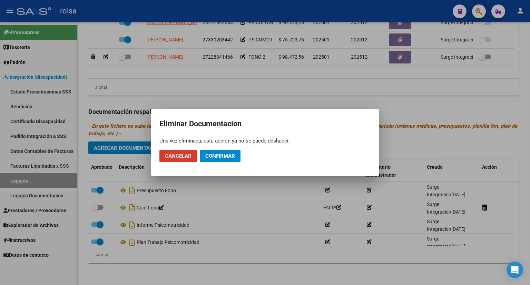
click at [212, 156] on span "Confirmar" at bounding box center [220, 156] width 30 height 6
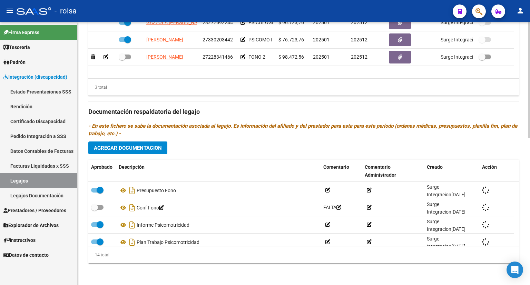
checkbox input "true"
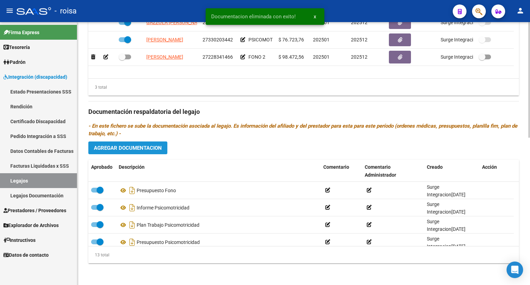
click at [137, 147] on span "Agregar Documentacion" at bounding box center [128, 148] width 68 height 6
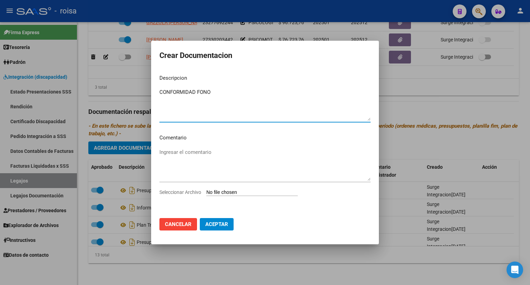
type textarea "CONFORMIDAD FONO"
click at [253, 193] on input "Seleccionar Archivo" at bounding box center [251, 193] width 91 height 7
type input "C:\fakepath\CONF FONO.pdf"
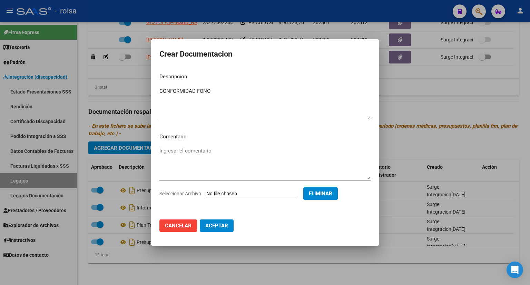
click at [222, 225] on span "Aceptar" at bounding box center [216, 226] width 23 height 6
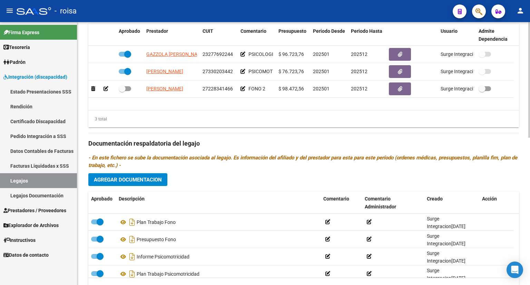
scroll to position [232, 0]
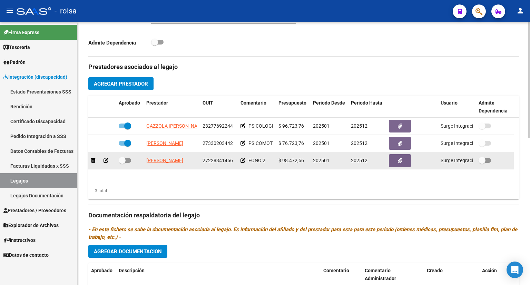
click at [130, 159] on span at bounding box center [125, 160] width 12 height 5
click at [122, 163] on input "checkbox" at bounding box center [122, 163] width 0 height 0
checkbox input "true"
click at [404, 161] on button "button" at bounding box center [400, 160] width 22 height 13
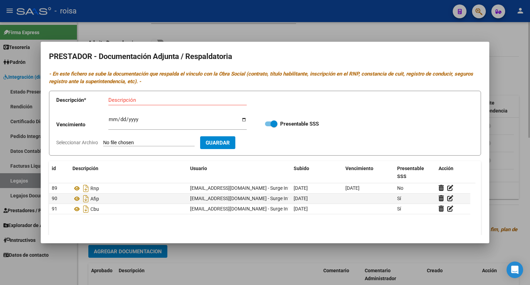
click at [518, 61] on div at bounding box center [265, 142] width 530 height 285
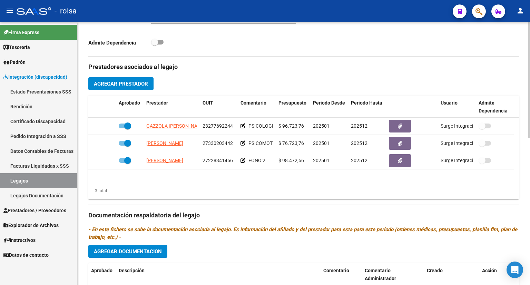
click at [128, 83] on span "Agregar Prestador" at bounding box center [121, 84] width 54 height 6
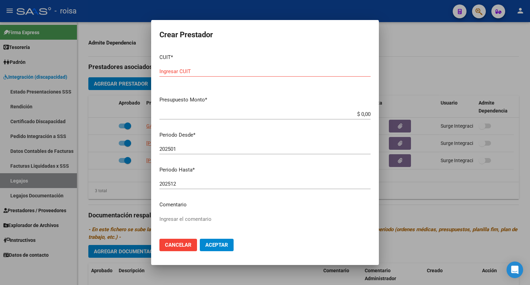
click at [241, 73] on input "Ingresar CUIT" at bounding box center [264, 71] width 211 height 6
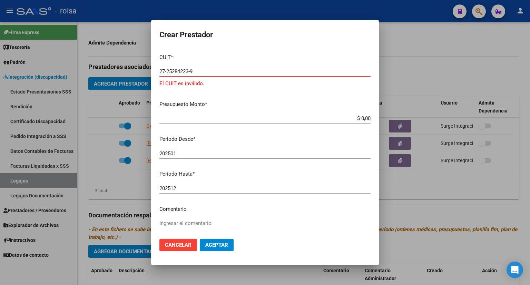
type input "27-25284223-9"
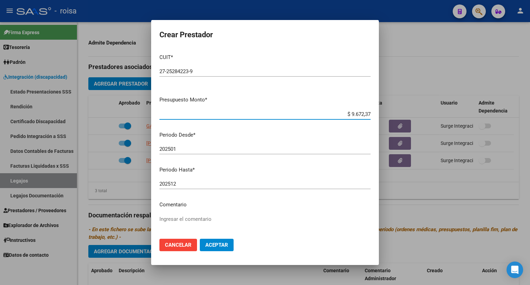
type input "$ 96.723,76"
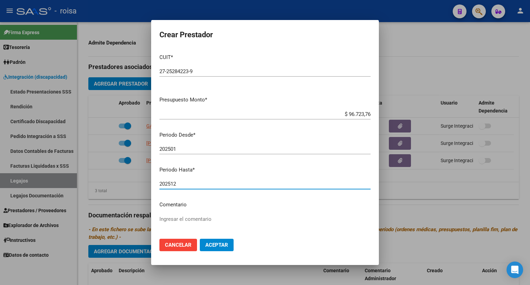
click at [179, 221] on textarea "Ingresar el comentario" at bounding box center [264, 231] width 211 height 32
type textarea "MUSICOTERAPIA 2"
click at [220, 246] on span "Aceptar" at bounding box center [216, 245] width 23 height 6
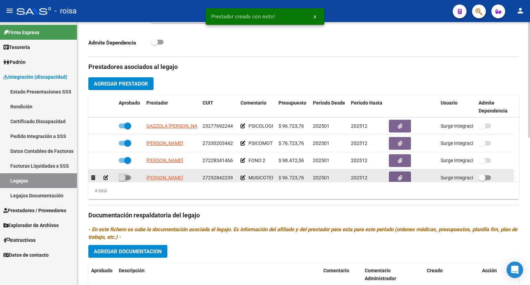
click at [129, 177] on span at bounding box center [125, 177] width 12 height 5
click at [122, 180] on input "checkbox" at bounding box center [122, 180] width 0 height 0
checkbox input "true"
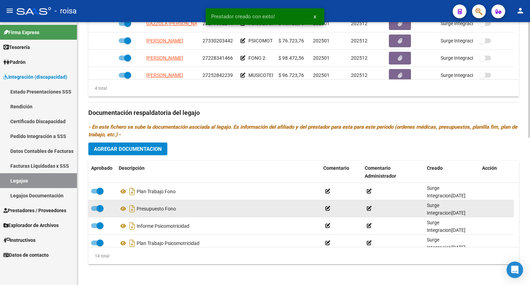
scroll to position [336, 0]
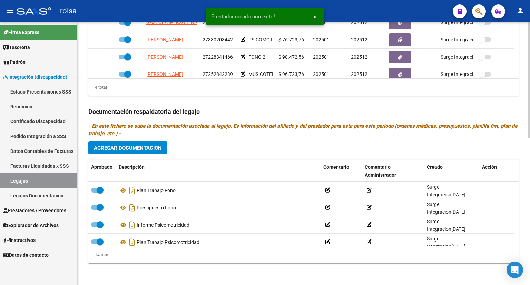
click at [155, 147] on span "Agregar Documentacion" at bounding box center [128, 148] width 68 height 6
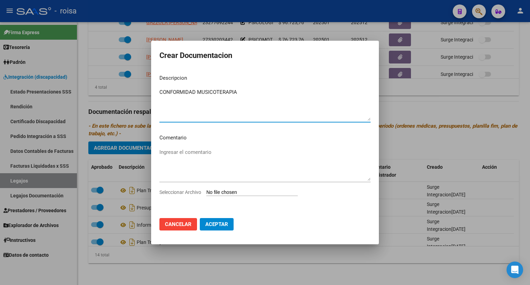
type textarea "CONFORMIDAD MUSICOTERAPIA"
click at [255, 193] on input "Seleccionar Archivo" at bounding box center [251, 193] width 91 height 7
type input "C:\fakepath\CONF MUSICOTERAPIA.pdf"
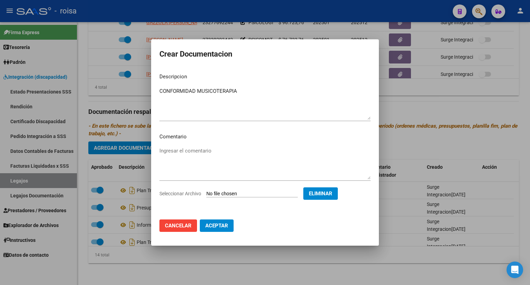
click at [220, 227] on span "Aceptar" at bounding box center [216, 226] width 23 height 6
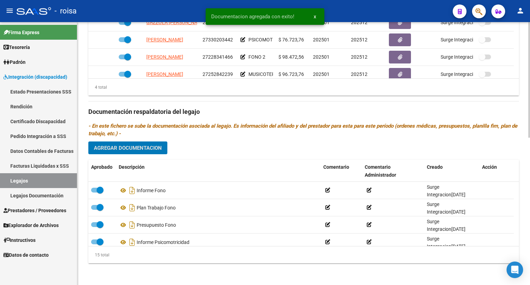
click at [142, 151] on span "Agregar Documentacion" at bounding box center [128, 148] width 68 height 6
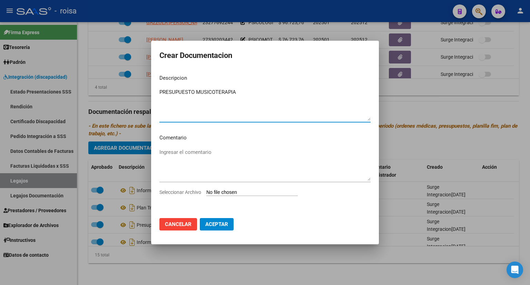
type textarea "PRESUPUESTO MUSICOTERAPIA"
click at [248, 193] on input "Seleccionar Archivo" at bounding box center [251, 193] width 91 height 7
type input "C:\fakepath\PRESUPUESTO MUSICOT.pdf"
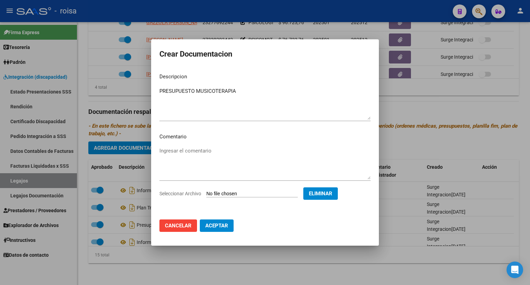
click at [220, 231] on button "Aceptar" at bounding box center [217, 226] width 34 height 12
checkbox input "false"
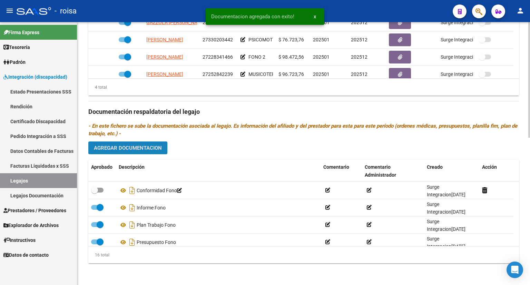
click at [138, 151] on button "Agregar Documentacion" at bounding box center [127, 148] width 79 height 13
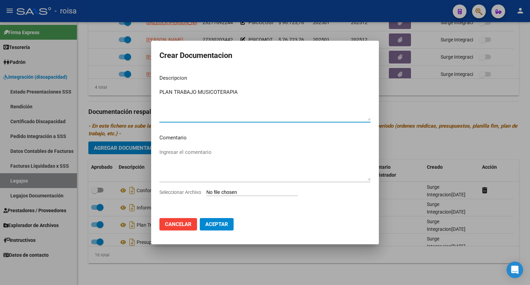
type textarea "PLAN TRABAJO MUSICOTERAPIA"
click at [261, 192] on input "Seleccionar Archivo" at bounding box center [251, 193] width 91 height 7
type input "C:\fakepath\PLAN TRABAJO MUSICOTERAPIA.pdf"
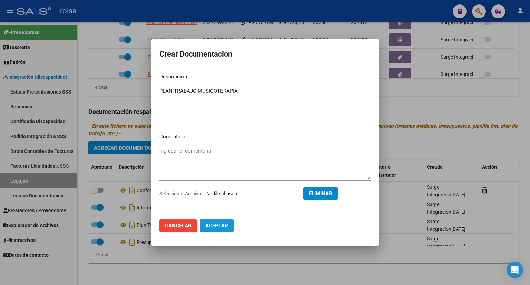
click at [227, 222] on button "Aceptar" at bounding box center [217, 226] width 34 height 12
checkbox input "false"
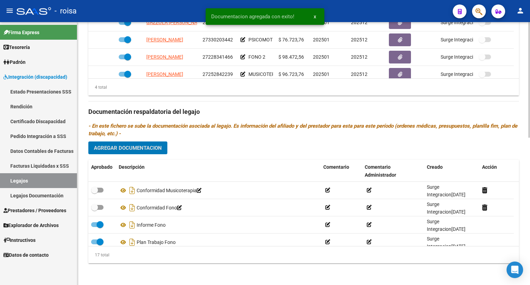
click at [143, 148] on span "Agregar Documentacion" at bounding box center [128, 148] width 68 height 6
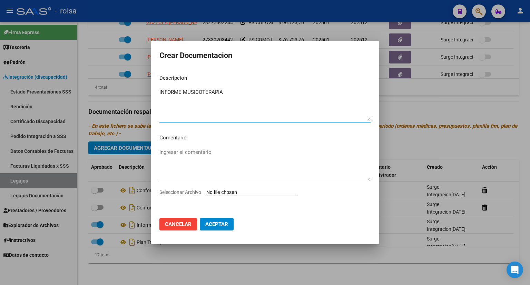
type textarea "INFORME MUSICOTERAPIA"
click at [259, 193] on input "Seleccionar Archivo" at bounding box center [251, 193] width 91 height 7
type input "C:\fakepath\INFORME MUSICOT.pdf"
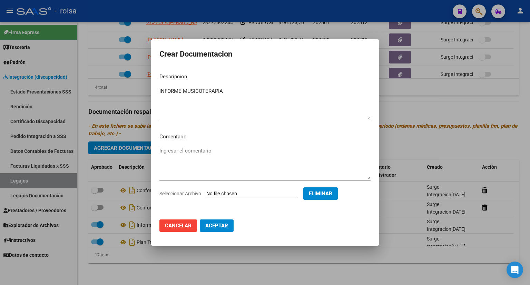
click at [224, 226] on span "Aceptar" at bounding box center [216, 226] width 23 height 6
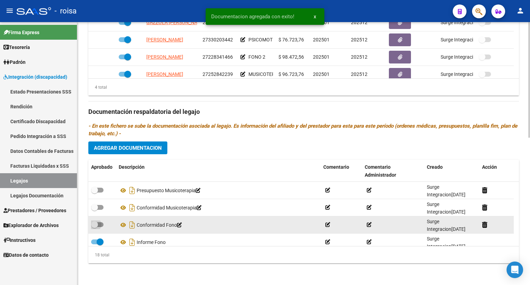
click at [101, 223] on span at bounding box center [97, 224] width 12 height 5
click at [95, 227] on input "checkbox" at bounding box center [94, 227] width 0 height 0
checkbox input "true"
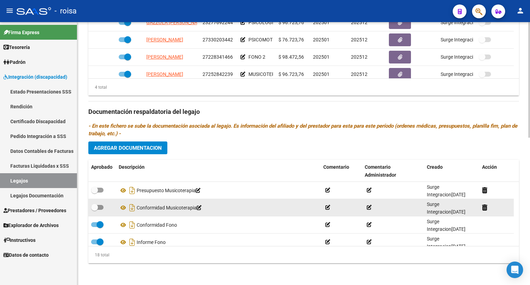
click at [101, 205] on span at bounding box center [97, 207] width 12 height 5
click at [95, 210] on input "checkbox" at bounding box center [94, 210] width 0 height 0
checkbox input "true"
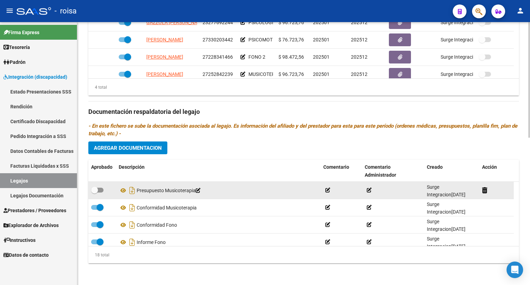
click at [100, 189] on span at bounding box center [97, 190] width 12 height 5
click at [95, 193] on input "checkbox" at bounding box center [94, 193] width 0 height 0
checkbox input "true"
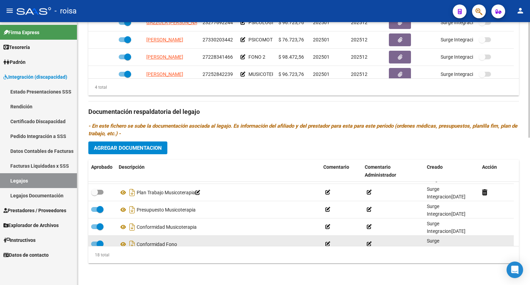
scroll to position [0, 0]
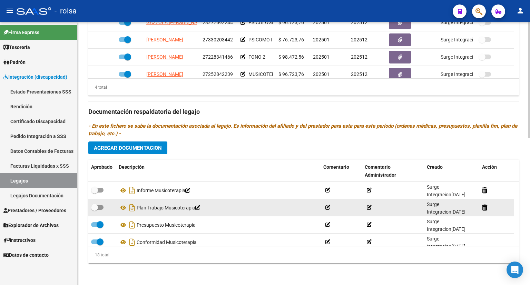
click at [101, 207] on span at bounding box center [97, 207] width 12 height 5
click at [95, 210] on input "checkbox" at bounding box center [94, 210] width 0 height 0
checkbox input "true"
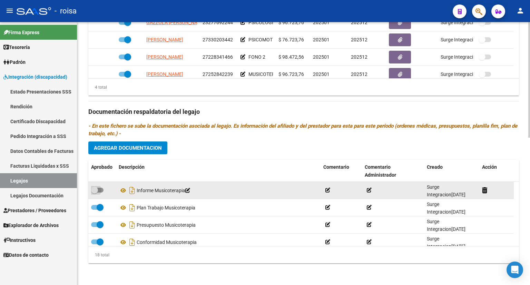
click at [101, 188] on span at bounding box center [97, 190] width 12 height 5
click at [95, 193] on input "checkbox" at bounding box center [94, 193] width 0 height 0
checkbox input "true"
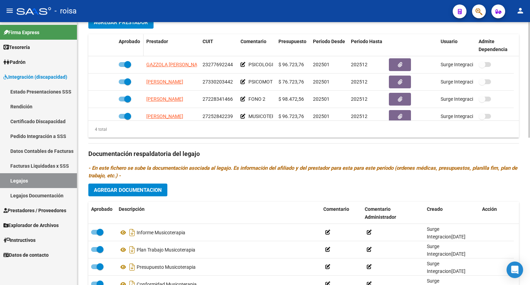
scroll to position [232, 0]
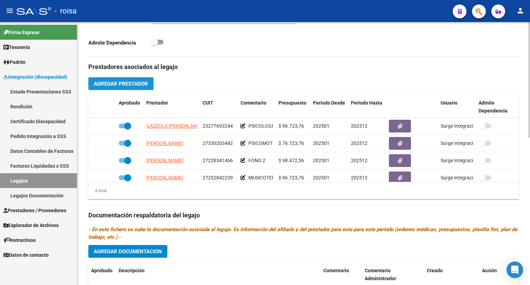
click at [123, 86] on span "Agregar Prestador" at bounding box center [121, 84] width 54 height 6
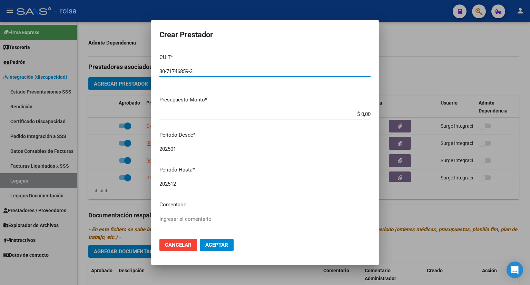
type input "30-71746859-3"
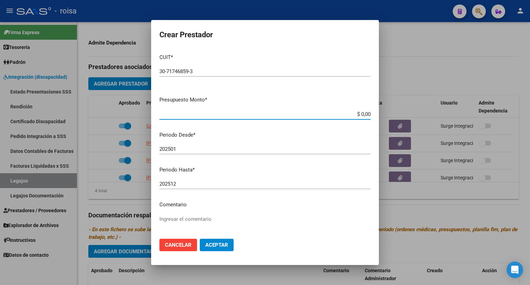
drag, startPoint x: 351, startPoint y: 115, endPoint x: 373, endPoint y: 110, distance: 22.5
click at [373, 110] on mat-dialog-content "CUIT * 30-71746859-3 Ingresar CUIT ARCA Padrón Presupuesto Monto * $ 0,00 Ingre…" at bounding box center [265, 140] width 228 height 185
type input "$ 465.054,86"
click at [185, 149] on input "202501" at bounding box center [264, 149] width 211 height 6
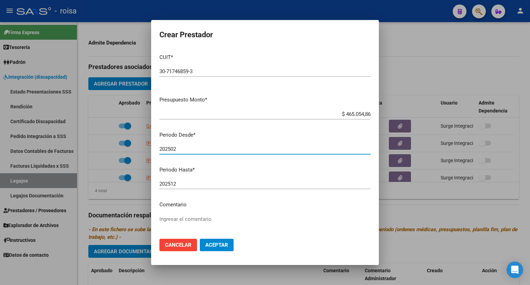
type input "202502"
click at [188, 222] on textarea "Ingresar el comentario" at bounding box center [264, 231] width 211 height 32
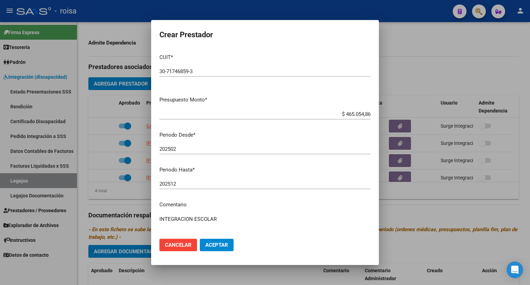
type textarea "INTEGRACION ESCOLAR"
click at [214, 249] on button "Aceptar" at bounding box center [217, 245] width 34 height 12
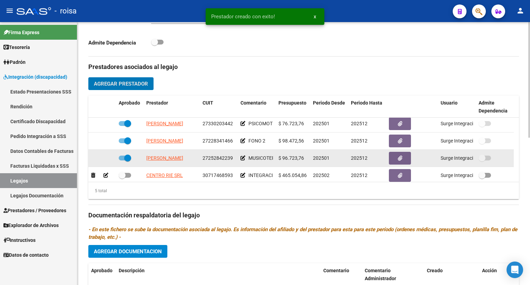
scroll to position [24, 0]
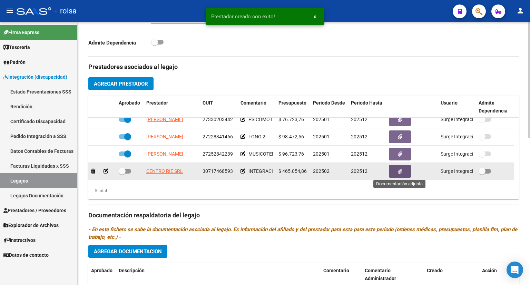
click at [395, 172] on button "button" at bounding box center [400, 171] width 22 height 13
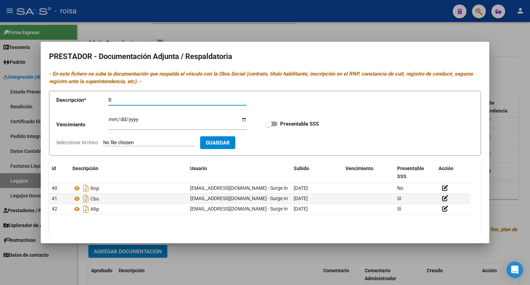
type input "R"
click at [509, 73] on div at bounding box center [265, 142] width 530 height 285
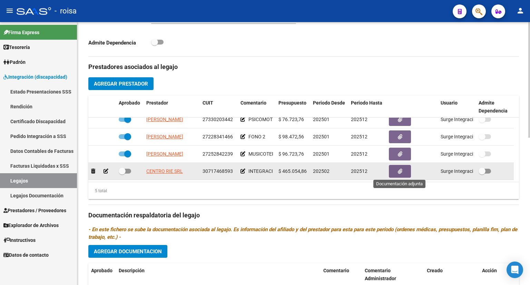
click at [400, 171] on icon "button" at bounding box center [400, 171] width 4 height 5
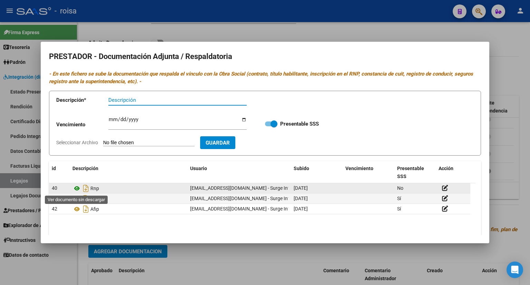
click at [77, 187] on icon at bounding box center [76, 188] width 9 height 8
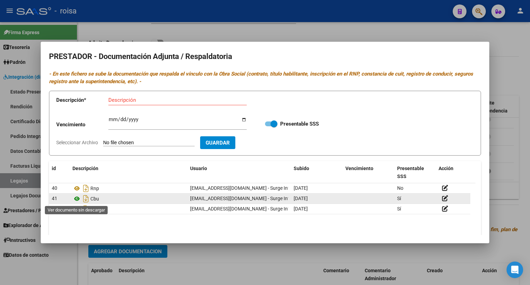
click at [76, 197] on icon at bounding box center [76, 199] width 9 height 8
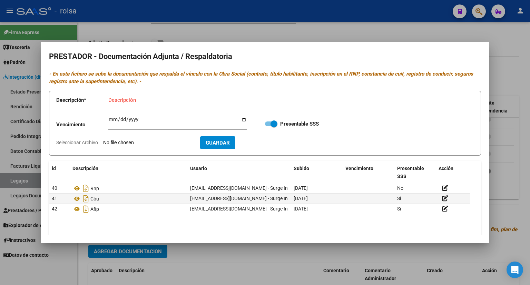
click at [512, 79] on div at bounding box center [265, 142] width 530 height 285
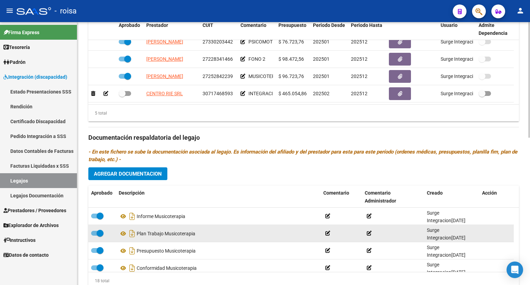
scroll to position [301, 0]
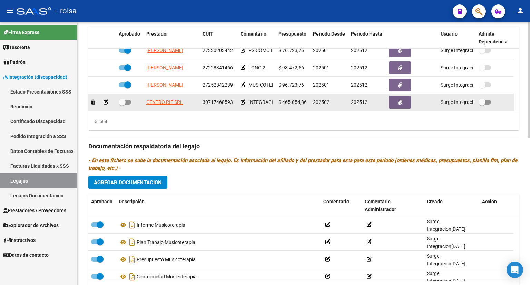
click at [126, 101] on span at bounding box center [125, 102] width 12 height 5
click at [122, 105] on input "checkbox" at bounding box center [122, 105] width 0 height 0
checkbox input "true"
click at [402, 103] on icon "button" at bounding box center [400, 102] width 4 height 5
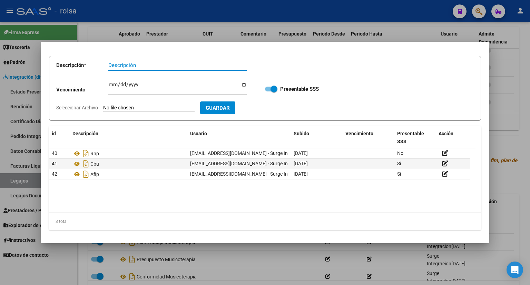
scroll to position [35, 0]
click at [504, 61] on div at bounding box center [265, 142] width 530 height 285
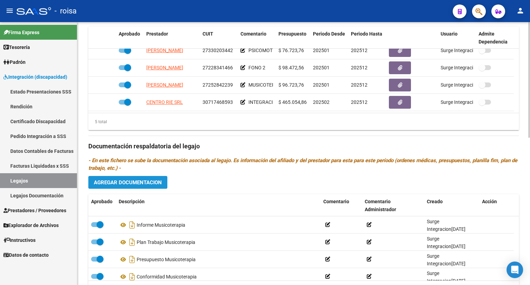
click at [153, 183] on span "Agregar Documentacion" at bounding box center [128, 182] width 68 height 6
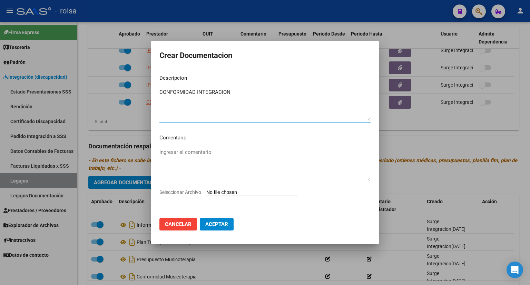
type textarea "CONFORMIDAD INTEGRACION"
click at [244, 194] on input "Seleccionar Archivo" at bounding box center [251, 193] width 91 height 7
type input "C:\fakepath\CONFORMIDAD INTEGRACION.pdf"
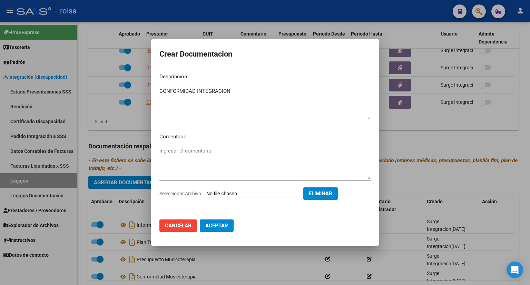
click at [215, 227] on span "Aceptar" at bounding box center [216, 226] width 23 height 6
checkbox input "false"
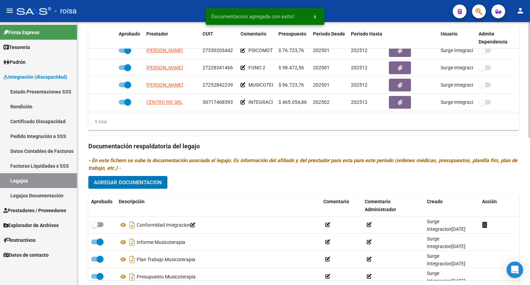
click at [148, 183] on span "Agregar Documentacion" at bounding box center [128, 182] width 68 height 6
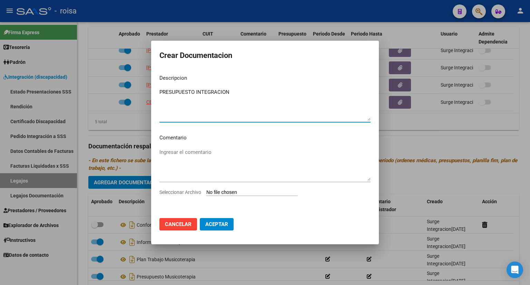
type textarea "PRESUPUESTO INTEGRACION"
click at [258, 195] on input "Seleccionar Archivo" at bounding box center [251, 193] width 91 height 7
type input "C:\fakepath\PRESUPUESTO INTEGRACION.pdf"
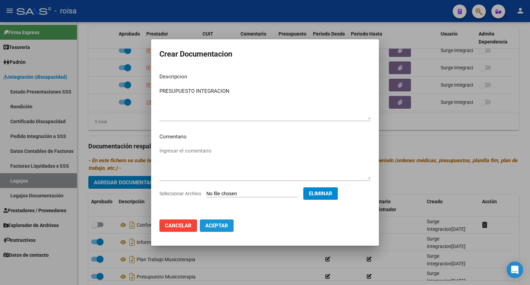
click at [222, 226] on span "Aceptar" at bounding box center [216, 226] width 23 height 6
checkbox input "false"
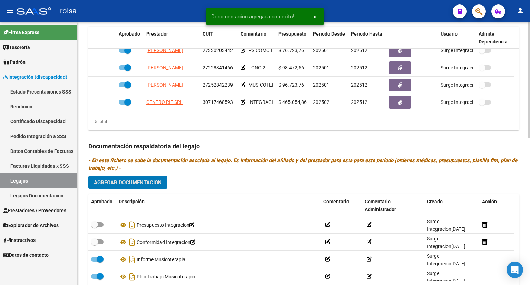
click at [135, 182] on span "Agregar Documentacion" at bounding box center [128, 182] width 68 height 6
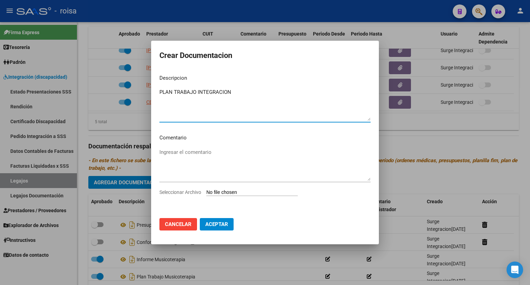
type textarea "PLAN TRABAJO INTEGRACION"
click at [253, 191] on input "Seleccionar Archivo" at bounding box center [251, 193] width 91 height 7
type input "C:\fakepath\PLAN TRABAJO INTEGRACION.pdf"
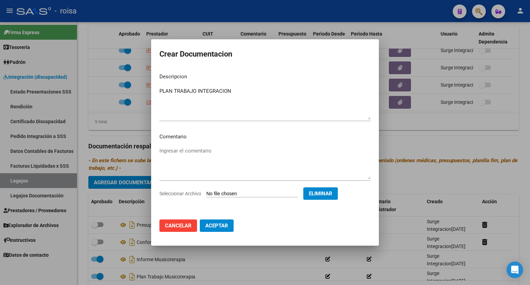
click at [218, 230] on button "Aceptar" at bounding box center [217, 226] width 34 height 12
checkbox input "false"
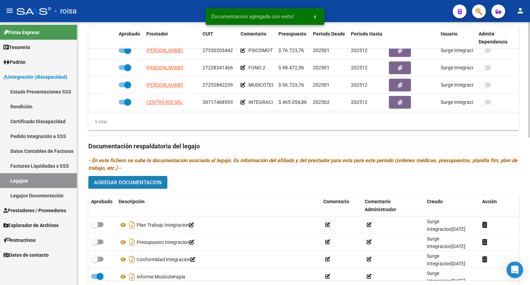
click at [142, 184] on span "Agregar Documentacion" at bounding box center [128, 182] width 68 height 6
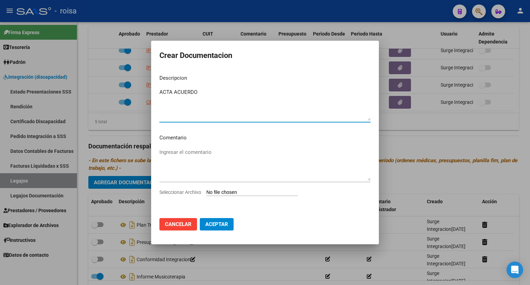
type textarea "ACTA ACUERDO"
click at [257, 192] on input "Seleccionar Archivo" at bounding box center [251, 193] width 91 height 7
type input "C:\fakepath\ACTA ACUERDO.pdf"
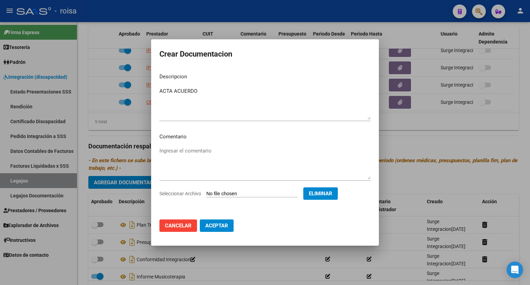
click at [217, 224] on span "Aceptar" at bounding box center [216, 226] width 23 height 6
checkbox input "false"
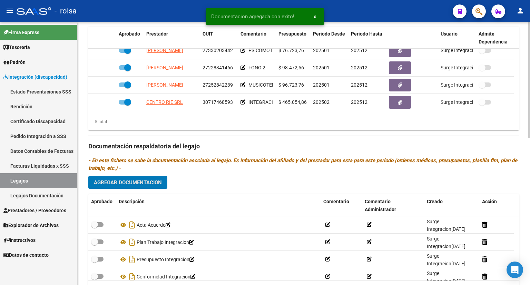
click at [158, 179] on span "Agregar Documentacion" at bounding box center [128, 182] width 68 height 6
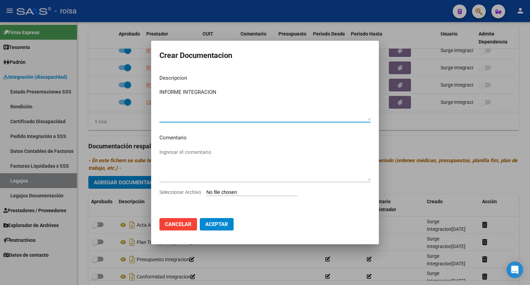
type textarea "INFORME INTEGRACION"
click at [229, 192] on input "Seleccionar Archivo" at bounding box center [251, 193] width 91 height 7
type input "C:\fakepath\INFORME INTEGRACION.pdf"
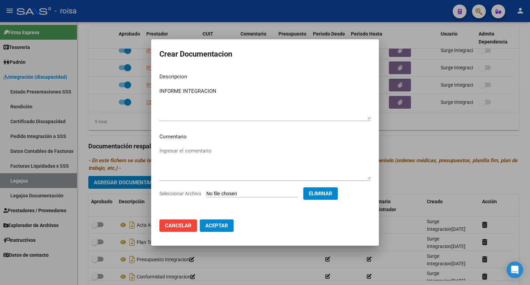
click at [220, 230] on button "Aceptar" at bounding box center [217, 226] width 34 height 12
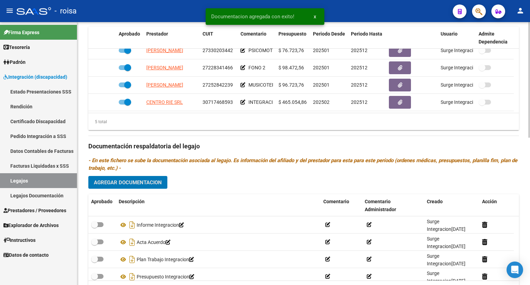
click at [151, 179] on span "Agregar Documentacion" at bounding box center [128, 182] width 68 height 6
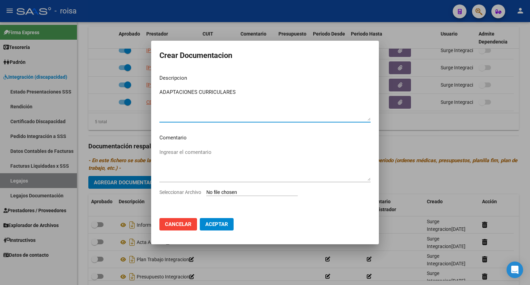
type textarea "ADAPTACIONES CURRICULARES"
click at [207, 151] on textarea "Ingresar el comentario" at bounding box center [264, 164] width 211 height 32
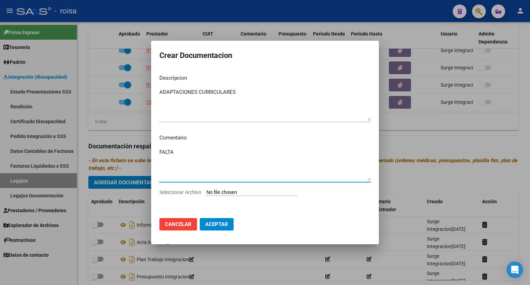
type textarea "FALTA"
click at [251, 188] on mat-dialog-content "Descripcion ADAPTACIONES CURRICULARES Ingresar el descripcion Comentario FALTA …" at bounding box center [265, 141] width 228 height 144
click at [253, 194] on input "Seleccionar Archivo" at bounding box center [251, 193] width 91 height 7
type input "C:\fakepath\CBU CENTRO RIE.pdf"
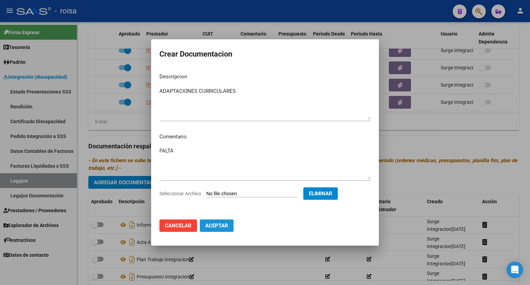
click at [217, 222] on button "Aceptar" at bounding box center [217, 226] width 34 height 12
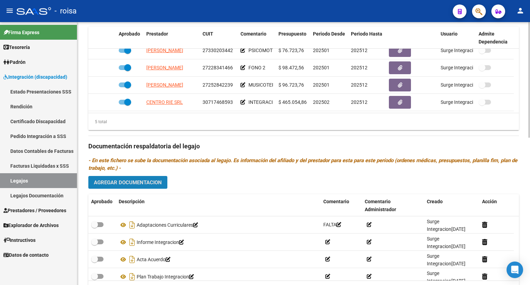
click at [128, 181] on span "Agregar Documentacion" at bounding box center [128, 182] width 68 height 6
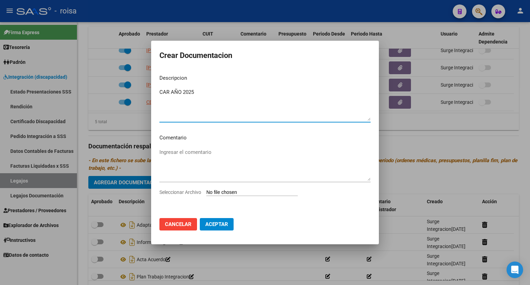
type textarea "CAR AÑO 2025"
click at [195, 156] on textarea "Ingresar el comentario" at bounding box center [264, 164] width 211 height 32
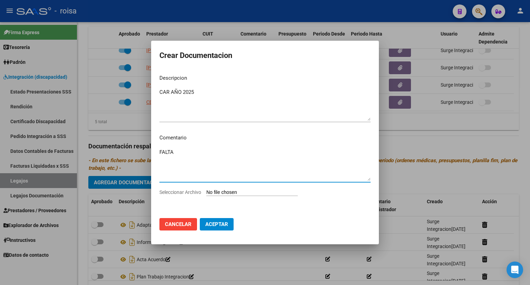
type textarea "FALTA"
click at [229, 190] on input "Seleccionar Archivo" at bounding box center [251, 193] width 91 height 7
type input "C:\fakepath\CBU CENTRO RIE.pdf"
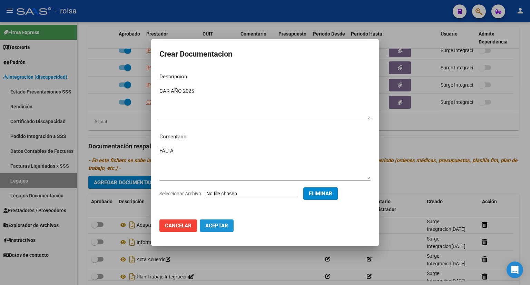
click at [214, 225] on span "Aceptar" at bounding box center [216, 226] width 23 height 6
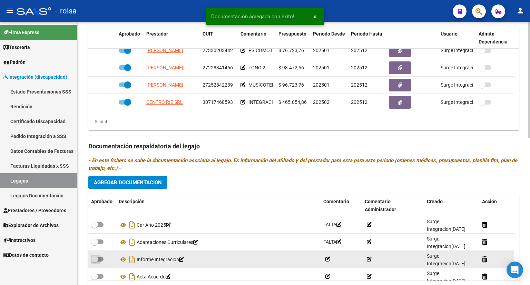
click at [101, 259] on span at bounding box center [97, 259] width 12 height 5
click at [95, 262] on input "checkbox" at bounding box center [94, 262] width 0 height 0
checkbox input "true"
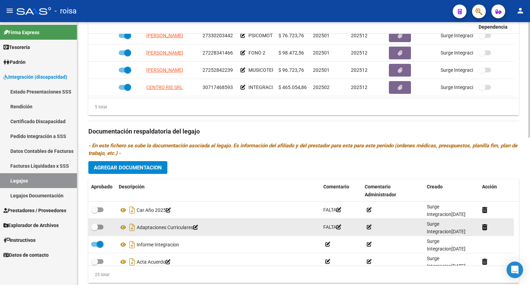
scroll to position [336, 0]
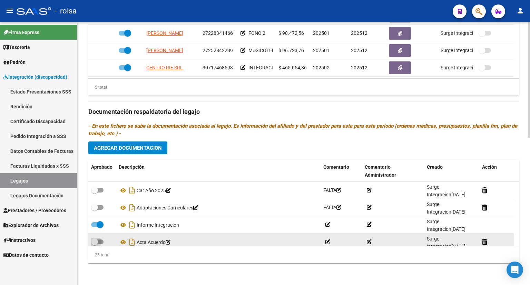
click at [100, 242] on span at bounding box center [97, 242] width 12 height 5
click at [95, 244] on input "checkbox" at bounding box center [94, 244] width 0 height 0
checkbox input "true"
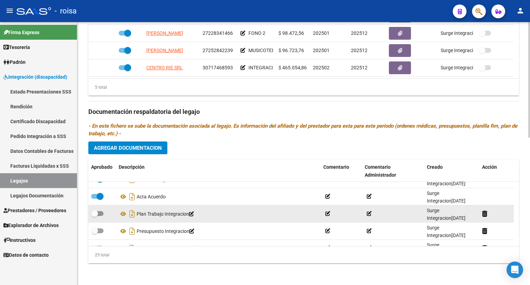
scroll to position [35, 0]
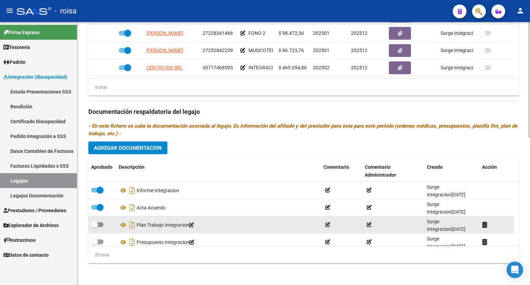
click at [101, 224] on span at bounding box center [97, 224] width 12 height 5
click at [95, 227] on input "checkbox" at bounding box center [94, 227] width 0 height 0
checkbox input "true"
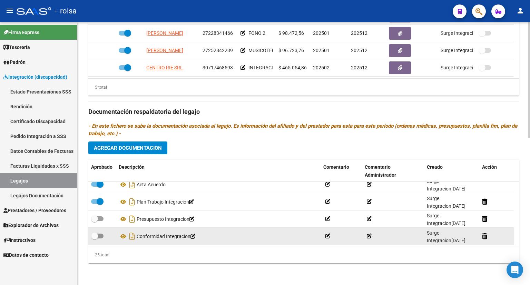
scroll to position [69, 0]
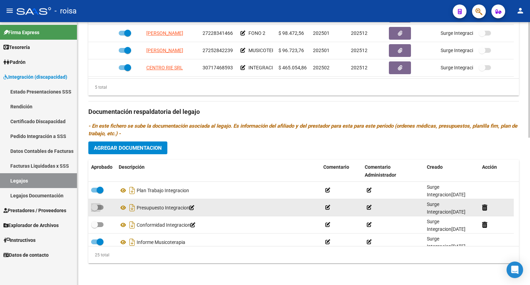
click at [102, 209] on span at bounding box center [97, 207] width 12 height 5
click at [95, 210] on input "checkbox" at bounding box center [94, 210] width 0 height 0
checkbox input "true"
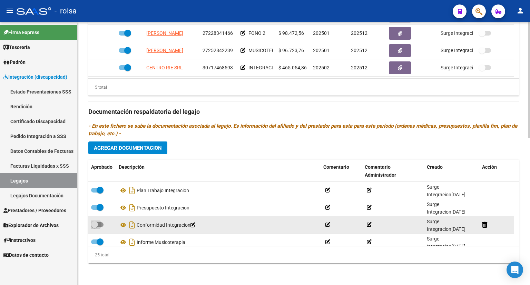
click at [100, 224] on span at bounding box center [97, 224] width 12 height 5
click at [95, 227] on input "checkbox" at bounding box center [94, 227] width 0 height 0
checkbox input "true"
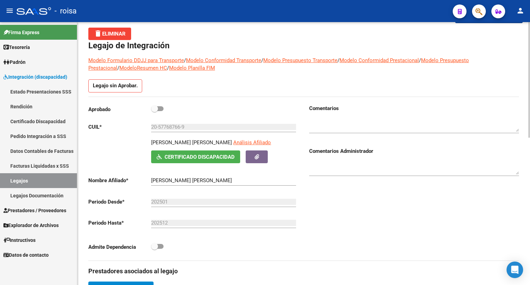
scroll to position [0, 0]
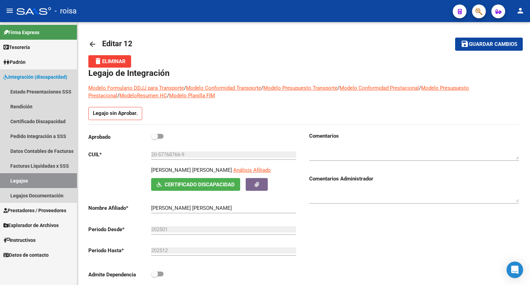
click at [18, 183] on link "Legajos" at bounding box center [38, 180] width 77 height 15
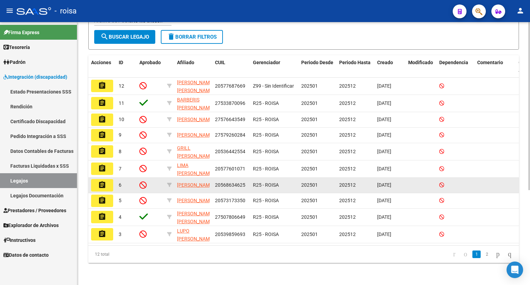
scroll to position [149, 0]
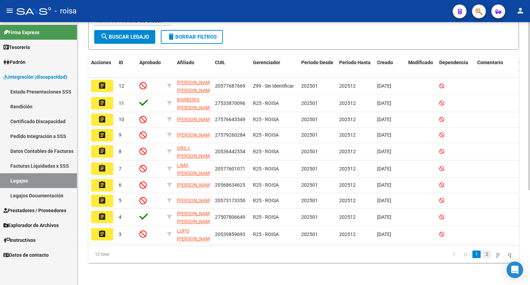
click at [483, 254] on link "2" at bounding box center [487, 255] width 8 height 8
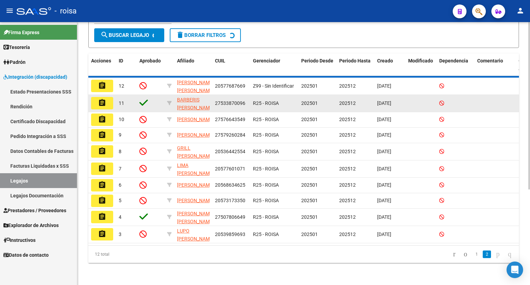
scroll to position [11, 0]
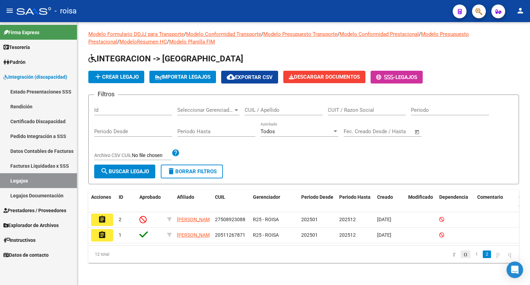
click at [462, 256] on link "go to previous page" at bounding box center [466, 255] width 10 height 8
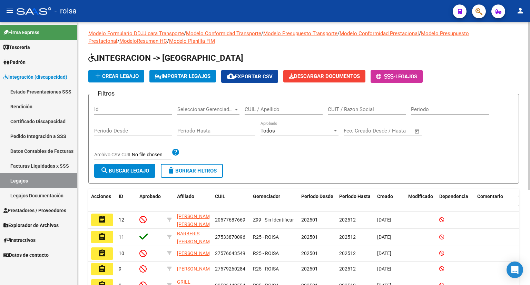
scroll to position [0, 0]
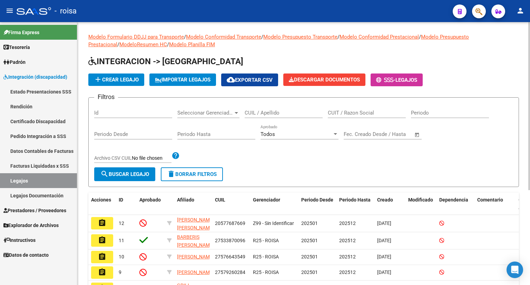
click at [137, 169] on button "search Buscar Legajo" at bounding box center [124, 174] width 61 height 14
paste input "23572139549"
type input "23572139549"
click at [144, 173] on span "search Buscar Legajo" at bounding box center [124, 174] width 49 height 6
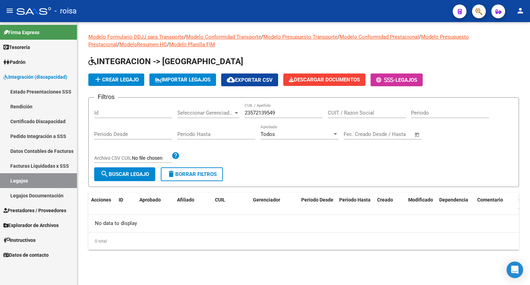
click at [58, 176] on link "Legajos" at bounding box center [38, 180] width 77 height 15
click at [134, 78] on span "add Crear Legajo" at bounding box center [116, 80] width 45 height 6
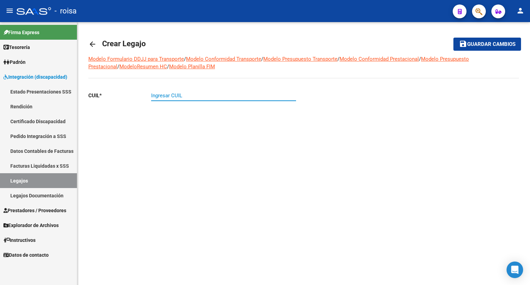
paste input "23-57213954-9"
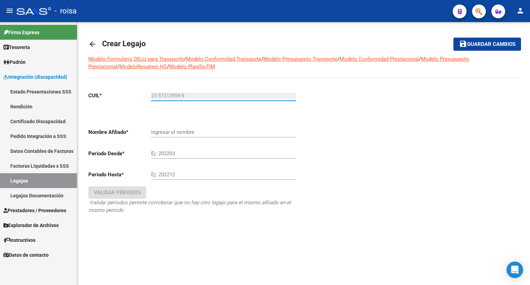
type input "23-57213954-9"
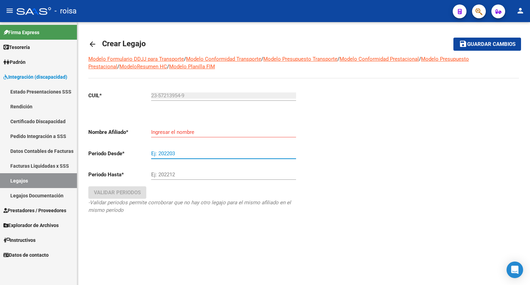
type input "[PERSON_NAME]"
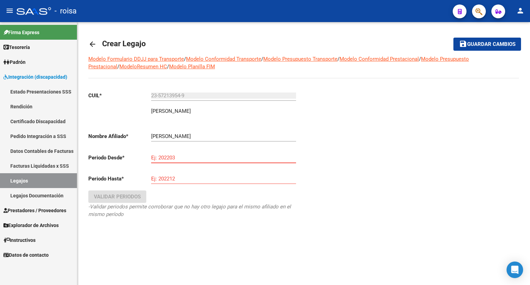
click at [189, 155] on input "Ej: 202203" at bounding box center [223, 158] width 145 height 6
type input "202501"
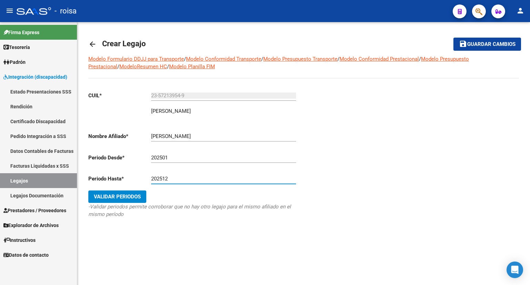
type input "202512"
click at [127, 196] on span "Validar Periodos" at bounding box center [117, 197] width 47 height 6
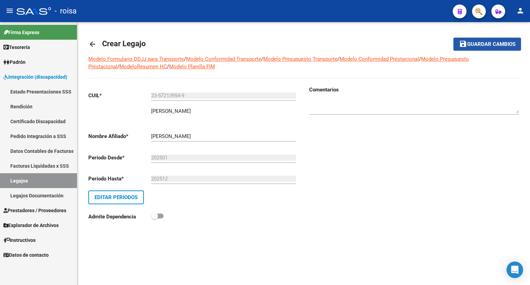
click at [497, 45] on span "Guardar cambios" at bounding box center [491, 44] width 48 height 6
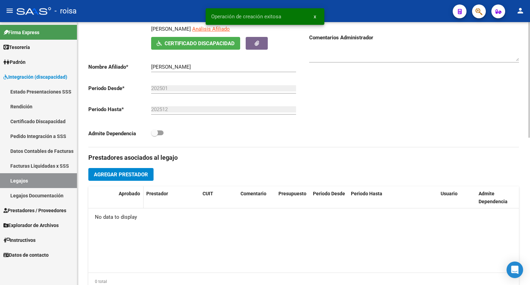
scroll to position [173, 0]
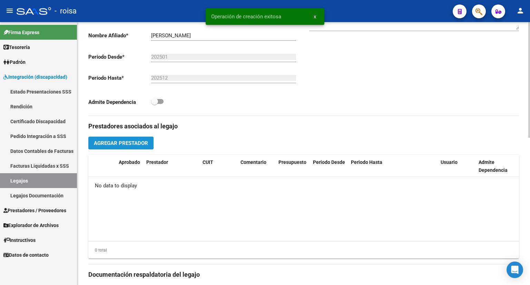
click at [128, 142] on span "Agregar Prestador" at bounding box center [121, 143] width 54 height 6
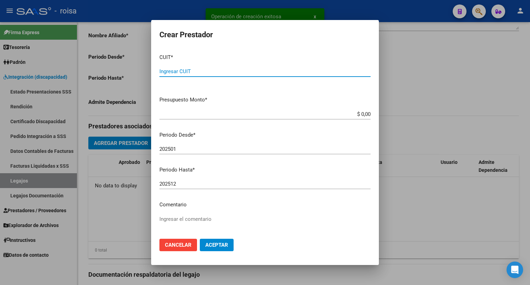
click at [197, 66] on div "Ingresar CUIT" at bounding box center [264, 71] width 211 height 10
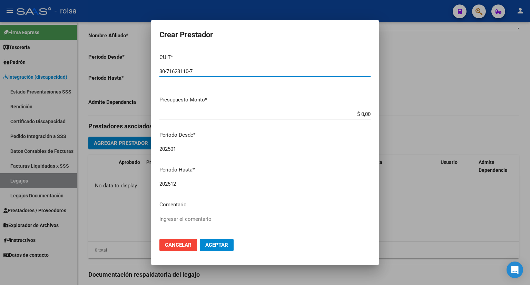
type input "30-71623110-7"
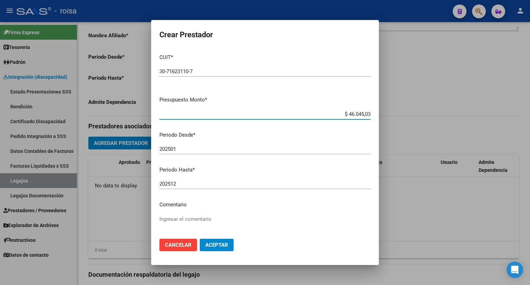
type input "$ 460.450,35"
click at [191, 153] on div "202501 Ingresar el periodo" at bounding box center [264, 149] width 211 height 10
click at [191, 214] on div "Ingresar el comentario" at bounding box center [264, 231] width 211 height 35
click at [192, 217] on textarea "Ingresar el comentario" at bounding box center [264, 231] width 211 height 32
type textarea "INTEGRACION ESCOLAR"
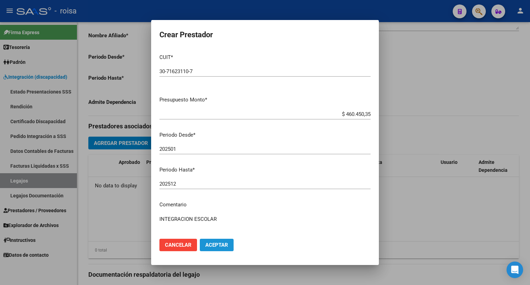
click at [221, 246] on span "Aceptar" at bounding box center [216, 245] width 23 height 6
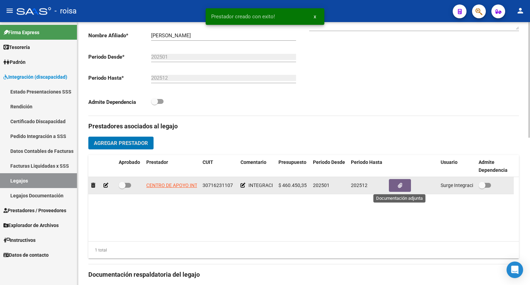
click at [400, 184] on icon "button" at bounding box center [400, 185] width 4 height 5
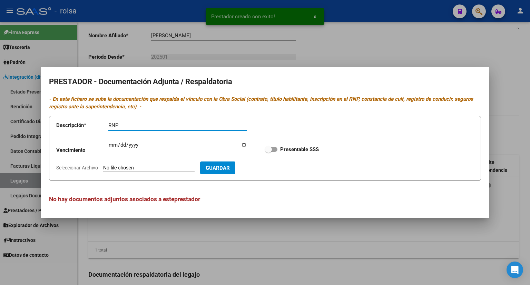
type input "RNP"
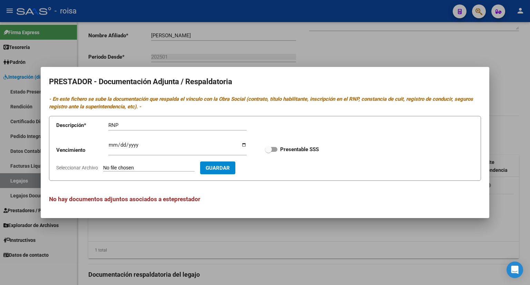
click at [159, 167] on input "Seleccionar Archivo" at bounding box center [148, 168] width 91 height 7
type input "C:\fakepath\RNP LA HUELLA.pdf"
click at [270, 170] on span "Guardar" at bounding box center [258, 168] width 24 height 6
checkbox input "true"
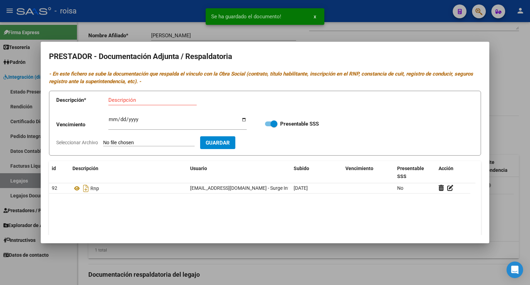
click at [158, 105] on div "Descripción" at bounding box center [152, 103] width 88 height 17
click at [192, 104] on div "Descripción" at bounding box center [152, 100] width 88 height 10
type input "CBU"
click at [160, 142] on input "Seleccionar Archivo" at bounding box center [148, 143] width 91 height 7
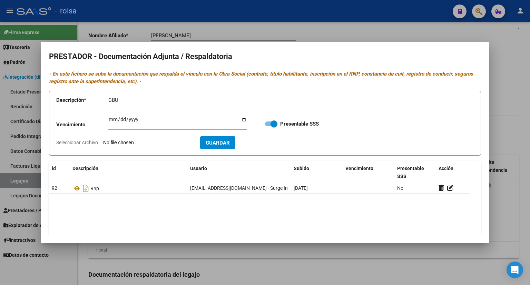
type input "C:\fakepath\CBU LA HUELLA.pdf"
click at [267, 147] on button "Guardar" at bounding box center [257, 142] width 35 height 13
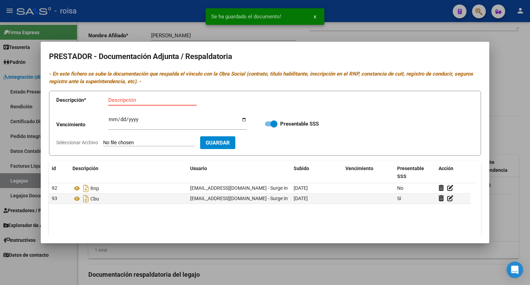
click at [129, 97] on input "Descripción" at bounding box center [152, 100] width 88 height 6
type input "AFIP"
click at [130, 143] on input "Seleccionar Archivo" at bounding box center [148, 143] width 91 height 7
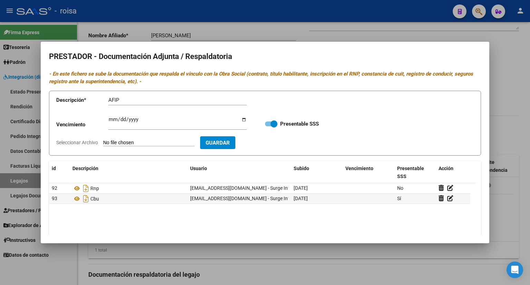
type input "C:\fakepath\AFIP LA HUELLA.pdf"
click at [270, 145] on span "Guardar" at bounding box center [258, 143] width 24 height 6
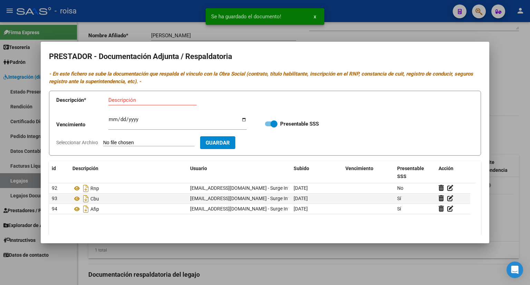
click at [508, 129] on div at bounding box center [265, 142] width 530 height 285
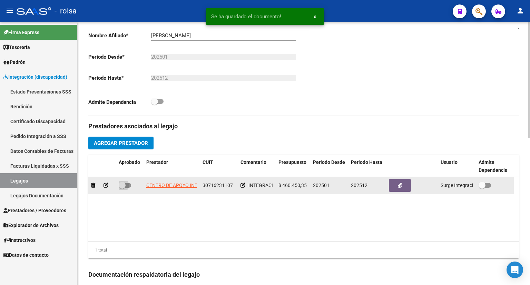
click at [128, 186] on span at bounding box center [125, 185] width 12 height 5
click at [122, 188] on input "checkbox" at bounding box center [122, 188] width 0 height 0
checkbox input "true"
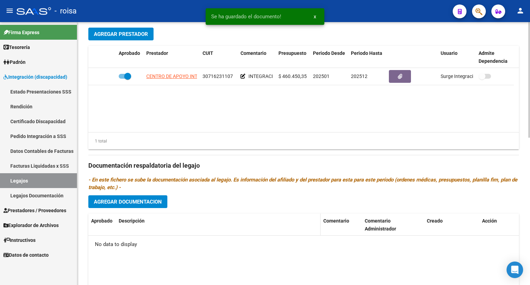
scroll to position [311, 0]
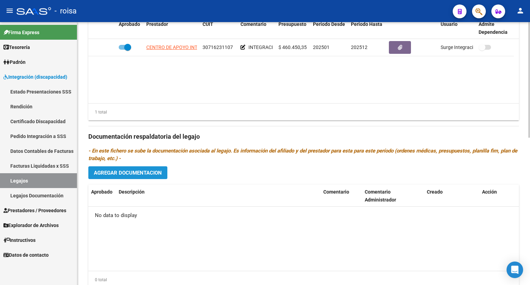
click at [130, 176] on span "Agregar Documentacion" at bounding box center [128, 173] width 68 height 6
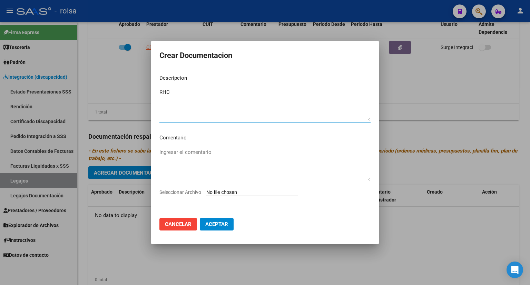
type textarea "RHC"
click at [228, 192] on input "Seleccionar Archivo" at bounding box center [251, 193] width 91 height 7
type input "C:\fakepath\RHC MORIANO.pdf"
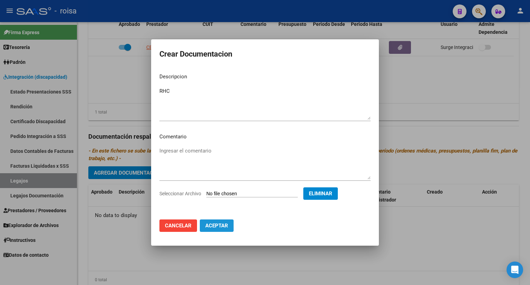
click at [218, 227] on span "Aceptar" at bounding box center [216, 226] width 23 height 6
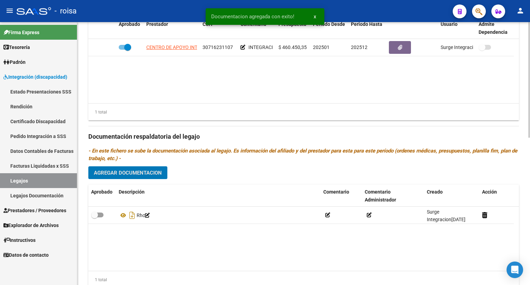
click at [155, 174] on span "Agregar Documentacion" at bounding box center [128, 173] width 68 height 6
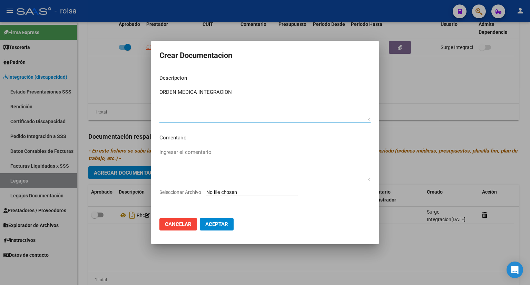
type textarea "ORDEN MEDICA INTEGRACION"
click at [247, 192] on input "Seleccionar Archivo" at bounding box center [251, 193] width 91 height 7
type input "C:\fakepath\ORDEN MEDICA INTEGRACION.pdf"
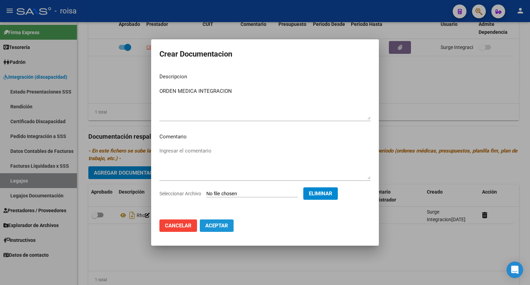
click at [225, 225] on span "Aceptar" at bounding box center [216, 226] width 23 height 6
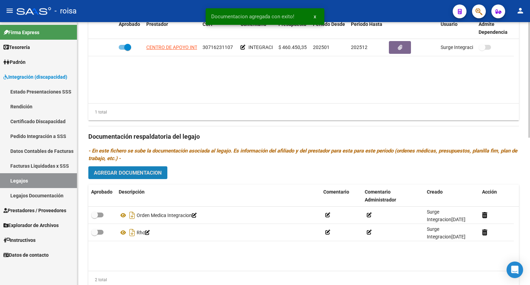
click at [158, 170] on span "Agregar Documentacion" at bounding box center [128, 173] width 68 height 6
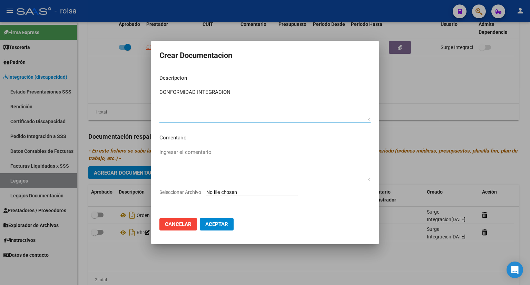
type textarea "CONFORMIDAD INTEGRACION"
click at [239, 194] on input "Seleccionar Archivo" at bounding box center [251, 193] width 91 height 7
click at [219, 222] on span "Aceptar" at bounding box center [216, 224] width 23 height 6
click at [235, 192] on input "Seleccionar Archivo" at bounding box center [251, 193] width 91 height 7
type input "C:\fakepath\CONFORMIDAD INTEGRACION.pdf"
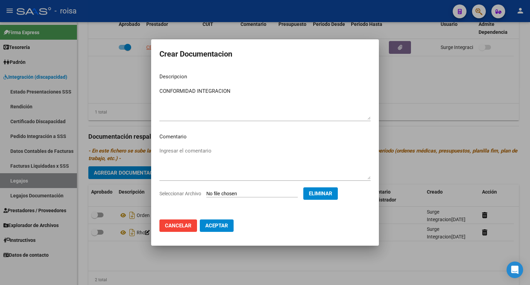
click at [219, 225] on span "Aceptar" at bounding box center [216, 226] width 23 height 6
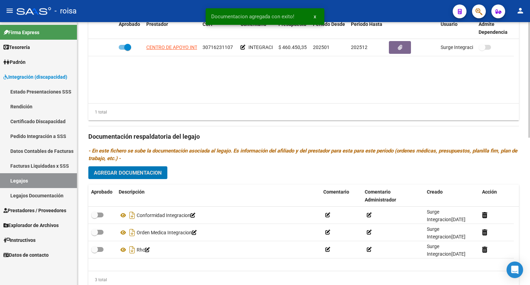
click at [155, 172] on span "Agregar Documentacion" at bounding box center [128, 173] width 68 height 6
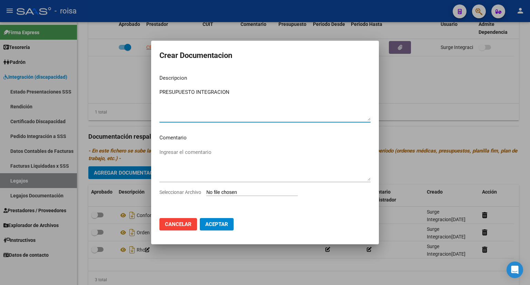
type textarea "PRESUPUESTO INTEGRACION"
click at [227, 191] on input "Seleccionar Archivo" at bounding box center [251, 193] width 91 height 7
type input "C:\fakepath\PRESUPUESTO INTEGRACION.pdf"
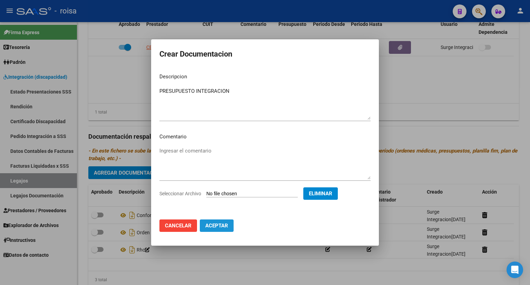
click at [223, 226] on span "Aceptar" at bounding box center [216, 226] width 23 height 6
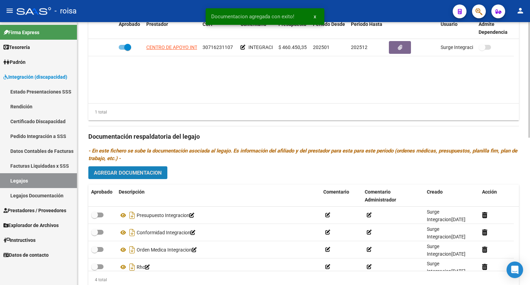
click at [141, 170] on span "Agregar Documentacion" at bounding box center [128, 173] width 68 height 6
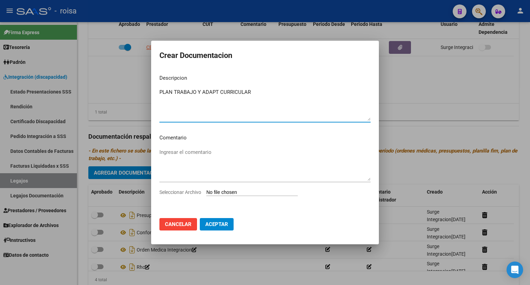
click at [233, 191] on input "Seleccionar Archivo" at bounding box center [251, 193] width 91 height 7
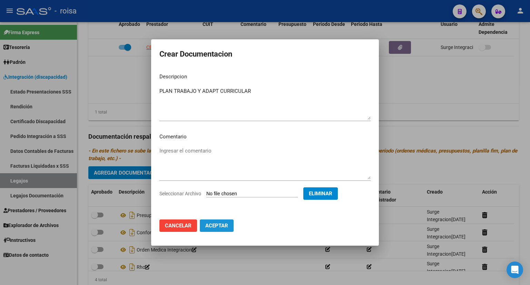
click at [221, 227] on span "Aceptar" at bounding box center [216, 226] width 23 height 6
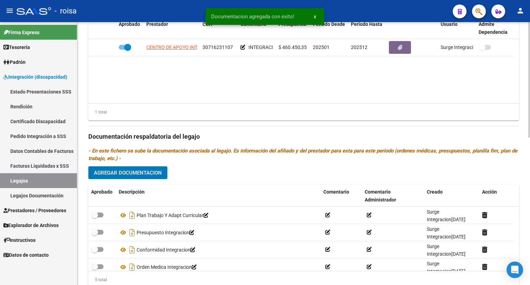
click at [140, 173] on span "Agregar Documentacion" at bounding box center [128, 173] width 68 height 6
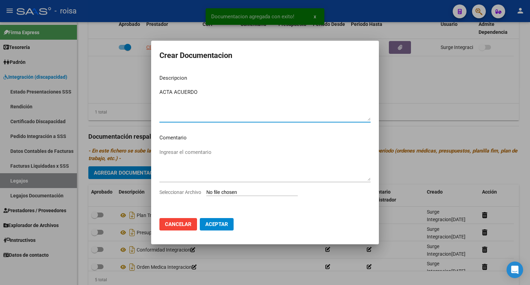
click at [215, 194] on input "Seleccionar Archivo" at bounding box center [251, 193] width 91 height 7
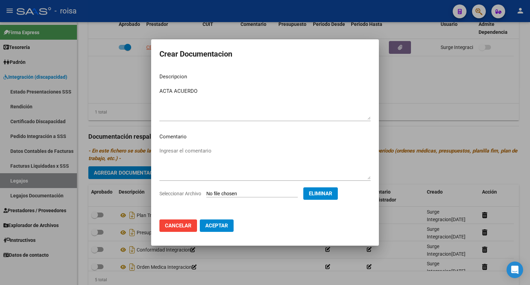
click at [222, 227] on span "Aceptar" at bounding box center [216, 226] width 23 height 6
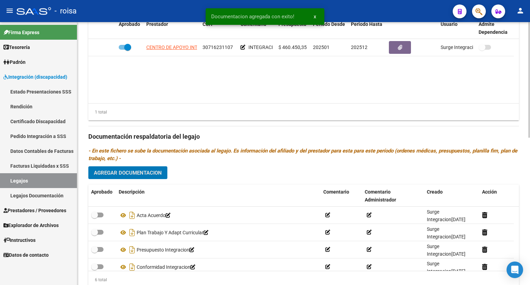
click at [151, 173] on span "Agregar Documentacion" at bounding box center [128, 173] width 68 height 6
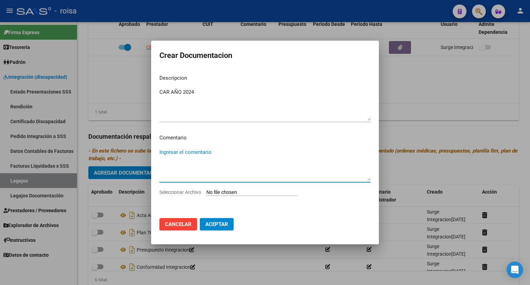
click at [188, 153] on textarea "Ingresar el comentario" at bounding box center [264, 164] width 211 height 32
click at [231, 195] on input "Seleccionar Archivo" at bounding box center [251, 193] width 91 height 7
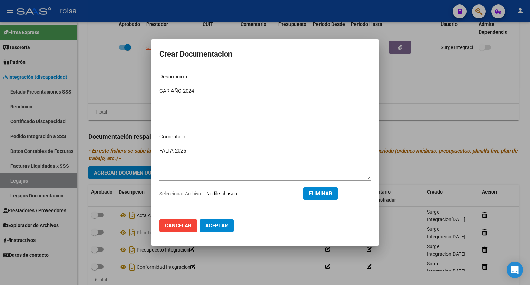
click at [220, 223] on span "Aceptar" at bounding box center [216, 226] width 23 height 6
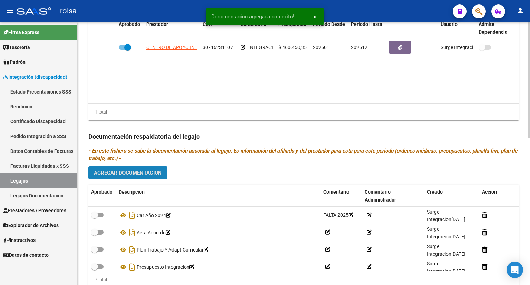
click at [144, 174] on span "Agregar Documentacion" at bounding box center [128, 173] width 68 height 6
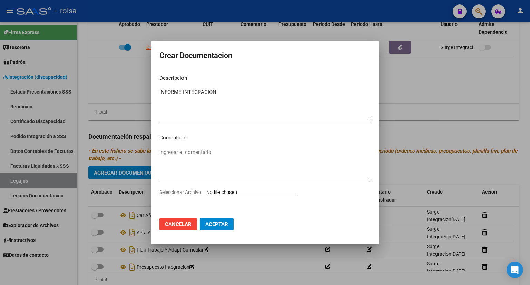
click at [257, 189] on app-file-uploader "Seleccionar Archivo" at bounding box center [231, 192] width 144 height 6
click at [254, 195] on input "Seleccionar Archivo" at bounding box center [251, 193] width 91 height 7
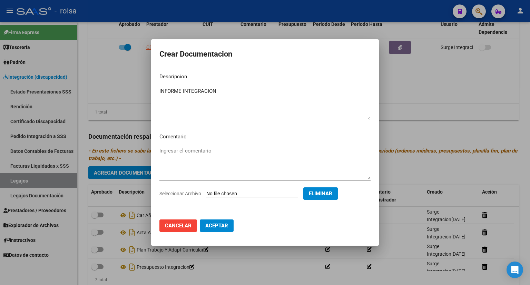
click at [216, 227] on span "Aceptar" at bounding box center [216, 226] width 23 height 6
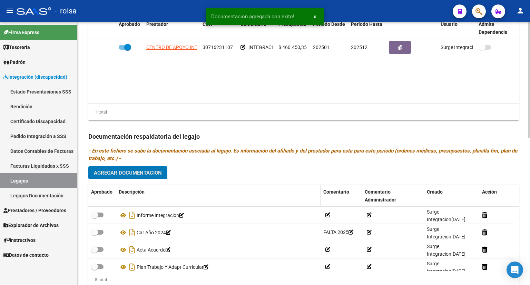
scroll to position [336, 0]
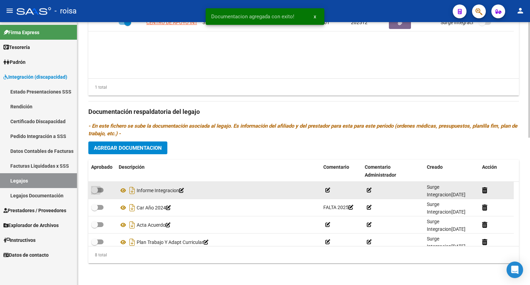
click at [99, 189] on span at bounding box center [97, 190] width 12 height 5
click at [95, 193] on input "checkbox" at bounding box center [94, 193] width 0 height 0
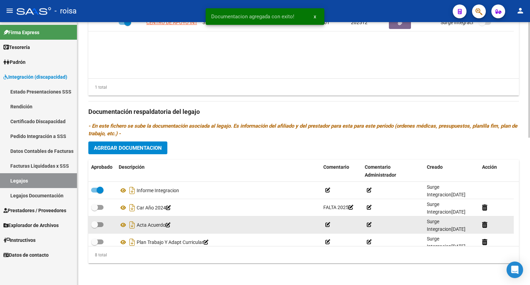
click at [100, 223] on span at bounding box center [97, 224] width 12 height 5
click at [95, 227] on input "checkbox" at bounding box center [94, 227] width 0 height 0
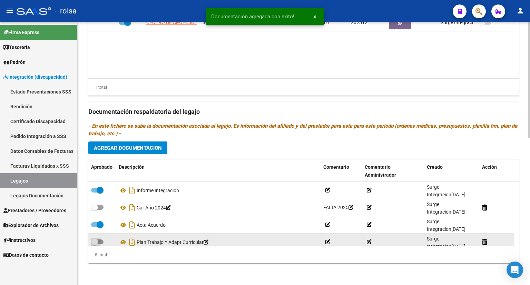
click at [101, 240] on span at bounding box center [97, 242] width 12 height 5
click at [95, 244] on input "checkbox" at bounding box center [94, 244] width 0 height 0
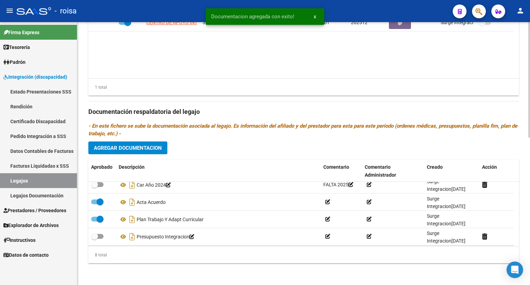
scroll to position [35, 0]
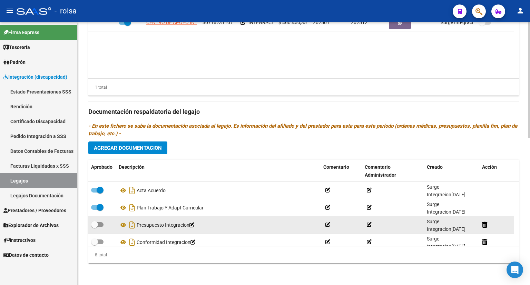
click at [101, 224] on span at bounding box center [97, 224] width 12 height 5
click at [95, 227] on input "checkbox" at bounding box center [94, 227] width 0 height 0
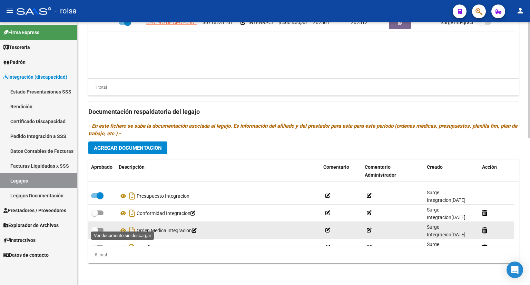
scroll to position [69, 0]
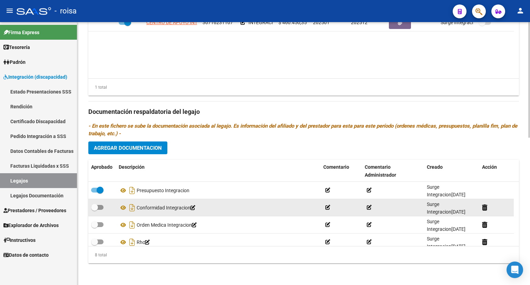
click at [101, 207] on span at bounding box center [97, 207] width 12 height 5
click at [95, 210] on input "checkbox" at bounding box center [94, 210] width 0 height 0
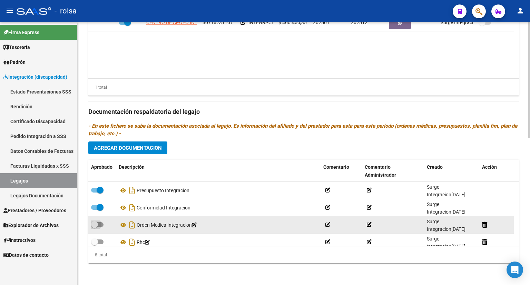
click at [102, 222] on span at bounding box center [97, 224] width 12 height 5
click at [95, 227] on input "checkbox" at bounding box center [94, 227] width 0 height 0
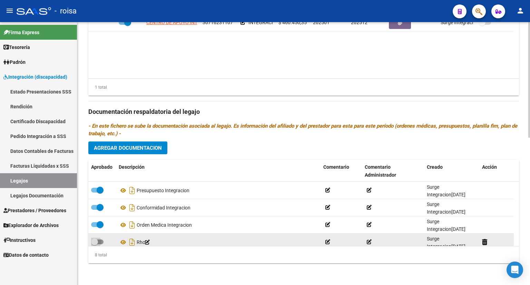
click at [102, 240] on span at bounding box center [97, 242] width 12 height 5
click at [95, 244] on input "checkbox" at bounding box center [94, 244] width 0 height 0
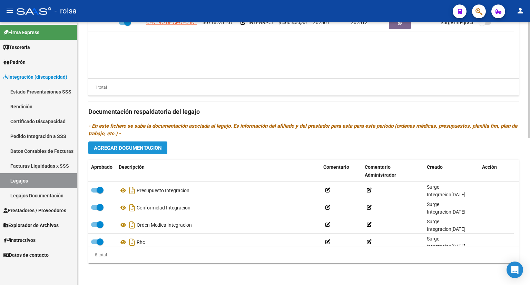
click at [152, 150] on span "Agregar Documentacion" at bounding box center [128, 148] width 68 height 6
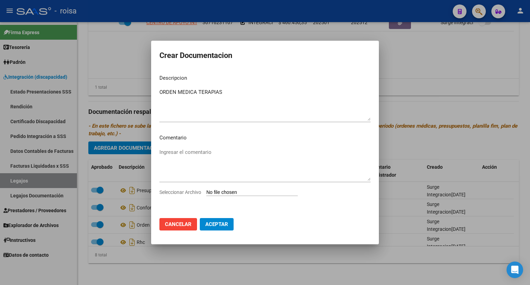
click at [430, 79] on div at bounding box center [265, 142] width 530 height 285
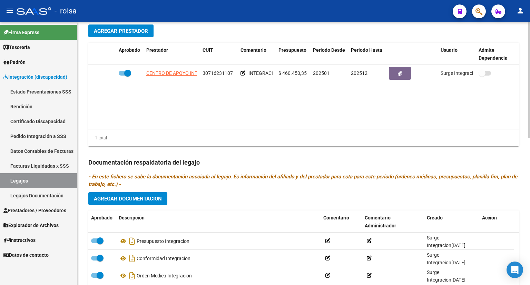
scroll to position [232, 0]
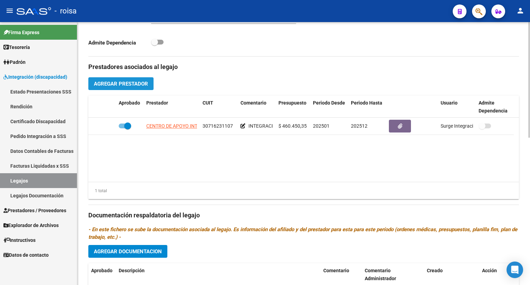
click at [118, 81] on span "Agregar Prestador" at bounding box center [121, 84] width 54 height 6
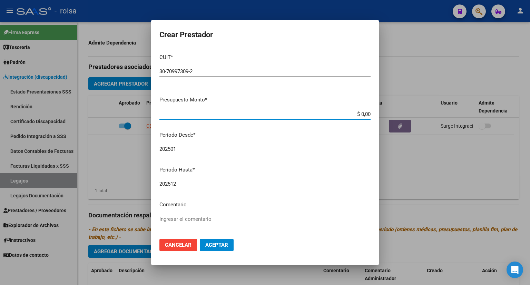
drag, startPoint x: 349, startPoint y: 114, endPoint x: 402, endPoint y: 114, distance: 53.2
click at [403, 116] on div "Crear Prestador CUIT * 30-70997309-2 Ingresar CUIT ARCA Padrón Presupuesto Mont…" at bounding box center [265, 142] width 530 height 285
click at [198, 148] on input "202501" at bounding box center [264, 149] width 211 height 6
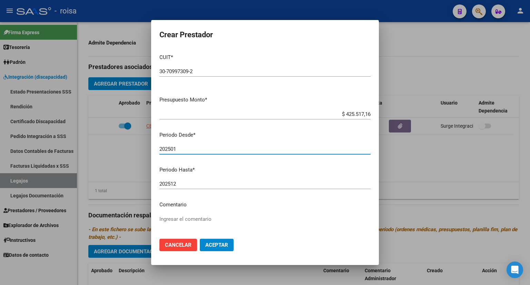
click at [182, 205] on p "Comentario" at bounding box center [264, 205] width 211 height 8
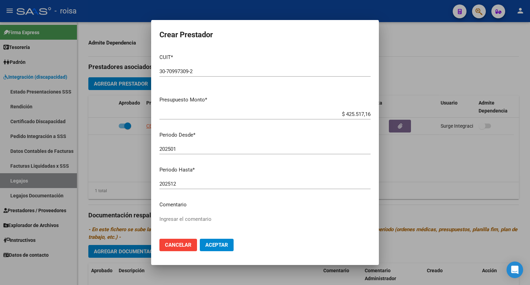
click at [163, 218] on textarea "Ingresar el comentario" at bounding box center [264, 231] width 211 height 32
click at [207, 244] on span "Aceptar" at bounding box center [216, 245] width 23 height 6
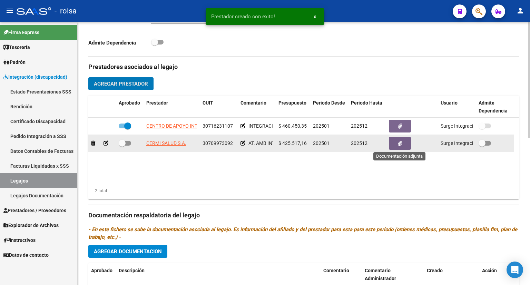
click at [405, 146] on button "button" at bounding box center [400, 143] width 22 height 13
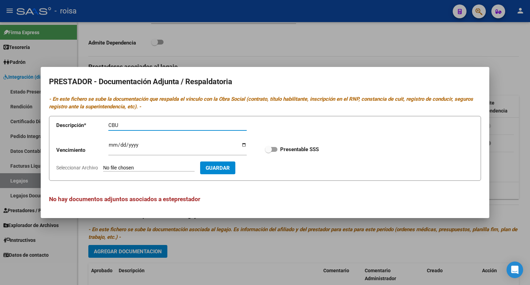
click at [142, 164] on form "Descripción * CBU Descripción Vencimiento Ingresar vencimiento Presentable SSS …" at bounding box center [265, 148] width 432 height 65
click at [142, 166] on input "Seleccionar Archivo" at bounding box center [148, 168] width 91 height 7
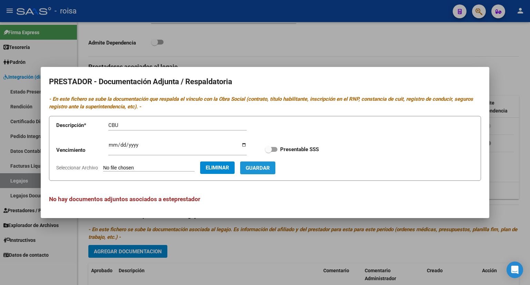
click at [270, 165] on span "Guardar" at bounding box center [258, 168] width 24 height 6
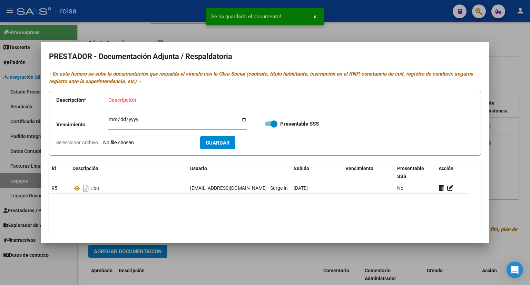
click at [131, 100] on input "Descripción" at bounding box center [152, 100] width 88 height 6
click at [130, 143] on input "Seleccionar Archivo" at bounding box center [148, 143] width 91 height 7
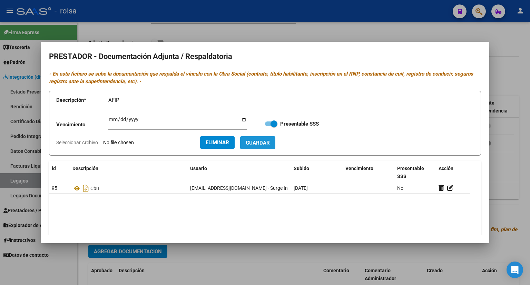
click at [265, 145] on span "Guardar" at bounding box center [258, 143] width 24 height 6
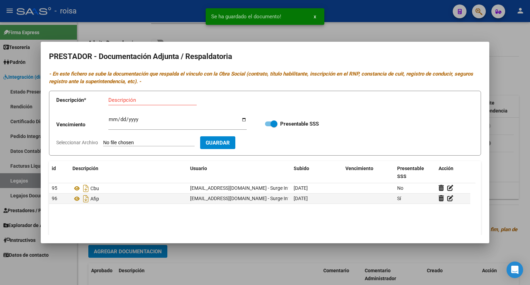
click at [170, 98] on input "Descripción" at bounding box center [152, 100] width 88 height 6
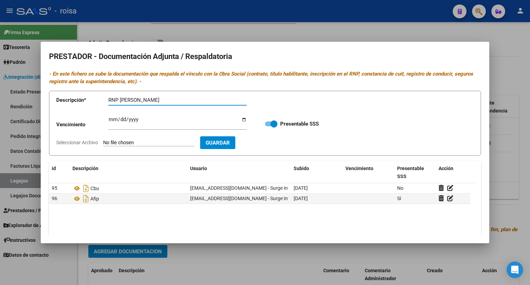
click at [154, 142] on input "Seleccionar Archivo" at bounding box center [148, 143] width 91 height 7
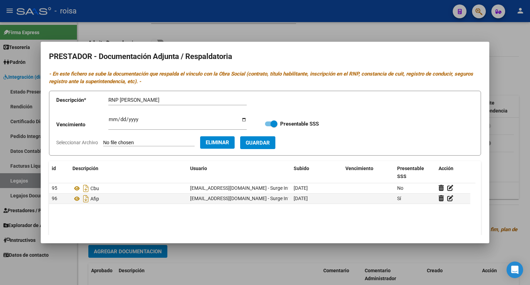
click at [269, 141] on span "Guardar" at bounding box center [258, 143] width 24 height 6
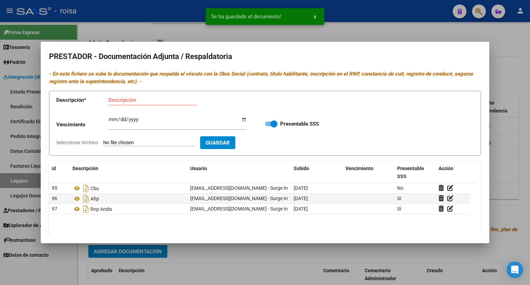
drag, startPoint x: 272, startPoint y: 123, endPoint x: 256, endPoint y: 125, distance: 15.9
click at [256, 125] on div "Vencimiento Ingresar vencimiento Presentable SSS" at bounding box center [265, 123] width 418 height 25
click at [265, 123] on span at bounding box center [271, 124] width 12 height 5
click at [268, 126] on input "Presentable SSS" at bounding box center [268, 126] width 0 height 0
click at [501, 87] on div at bounding box center [265, 142] width 530 height 285
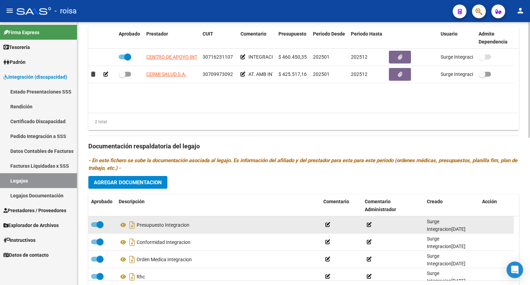
scroll to position [336, 0]
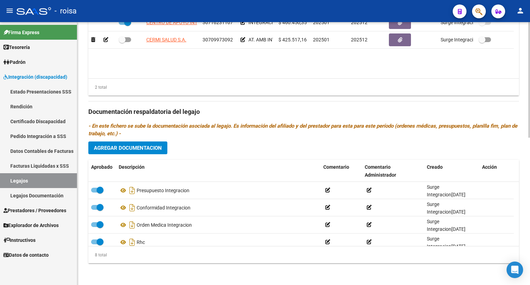
click at [134, 148] on span "Agregar Documentacion" at bounding box center [128, 148] width 68 height 6
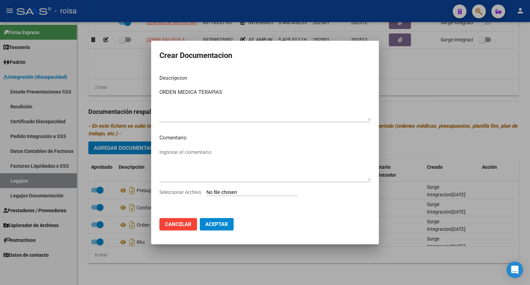
click at [255, 194] on input "Seleccionar Archivo" at bounding box center [251, 193] width 91 height 7
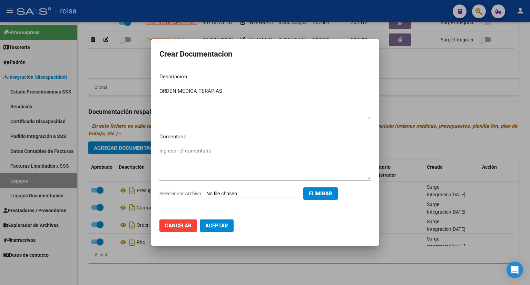
click at [217, 228] on span "Aceptar" at bounding box center [216, 226] width 23 height 6
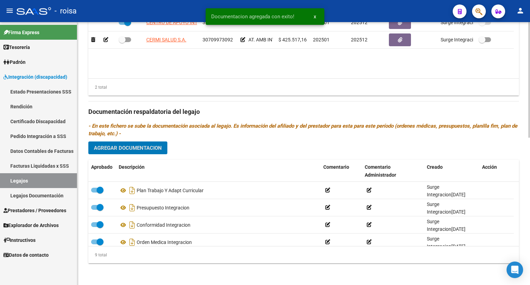
click at [154, 149] on span "Agregar Documentacion" at bounding box center [128, 148] width 68 height 6
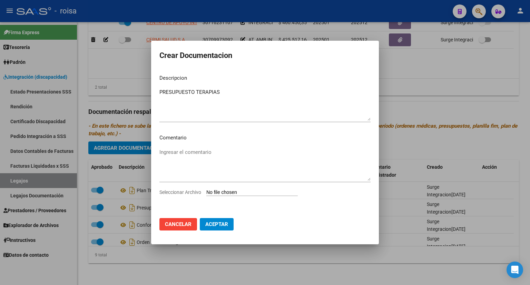
click at [256, 195] on input "Seleccionar Archivo" at bounding box center [251, 193] width 91 height 7
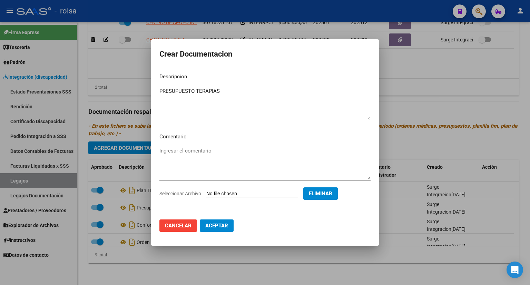
click at [220, 223] on span "Aceptar" at bounding box center [216, 226] width 23 height 6
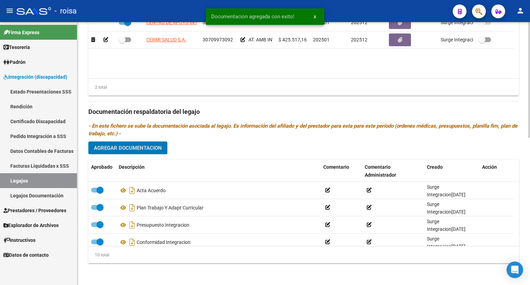
click at [150, 147] on span "Agregar Documentacion" at bounding box center [128, 148] width 68 height 6
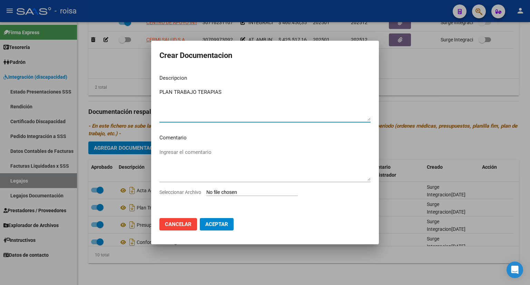
click at [222, 193] on input "Seleccionar Archivo" at bounding box center [251, 193] width 91 height 7
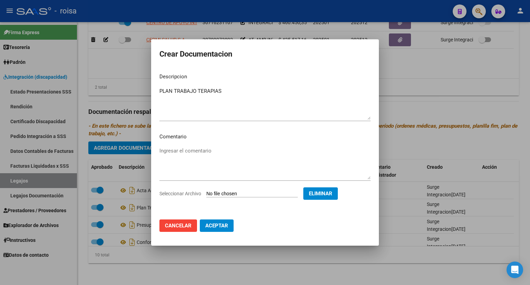
click at [219, 226] on span "Aceptar" at bounding box center [216, 226] width 23 height 6
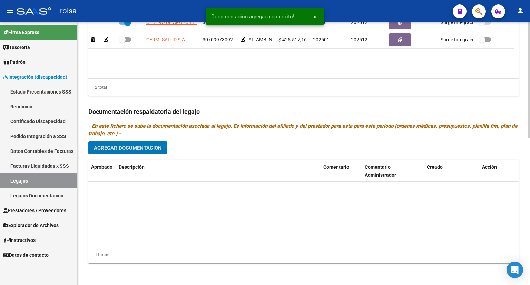
scroll to position [0, 0]
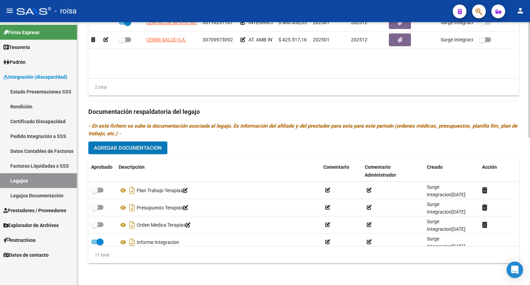
click at [131, 149] on span "Agregar Documentacion" at bounding box center [128, 148] width 68 height 6
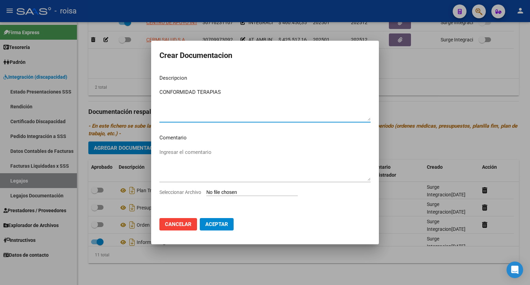
click at [257, 191] on input "Seleccionar Archivo" at bounding box center [251, 193] width 91 height 7
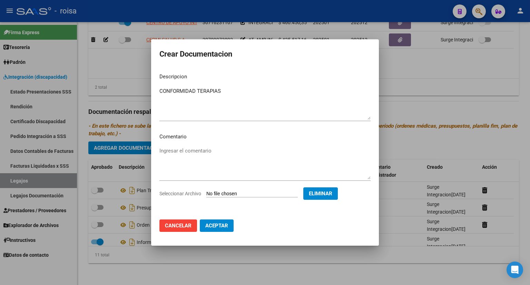
click at [217, 226] on span "Aceptar" at bounding box center [216, 226] width 23 height 6
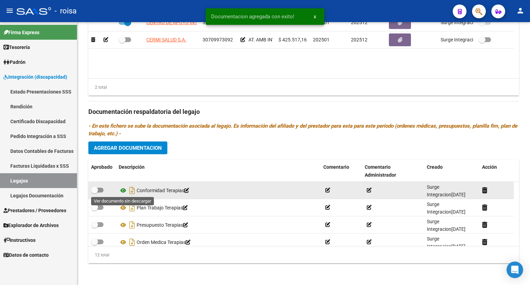
click at [120, 188] on icon at bounding box center [123, 190] width 9 height 8
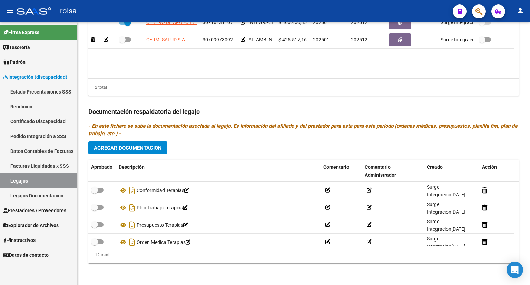
click at [142, 146] on span "Agregar Documentacion" at bounding box center [128, 148] width 68 height 6
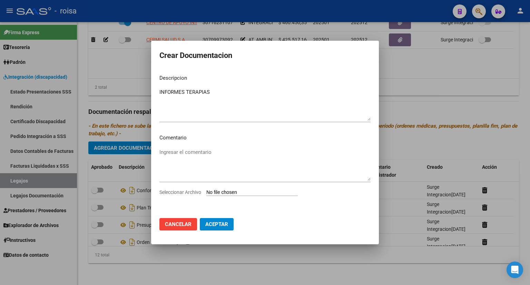
click at [235, 192] on input "Seleccionar Archivo" at bounding box center [251, 193] width 91 height 7
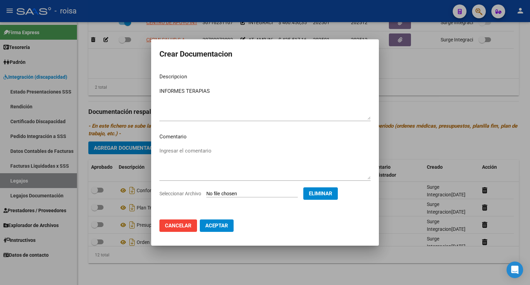
click at [219, 225] on span "Aceptar" at bounding box center [216, 226] width 23 height 6
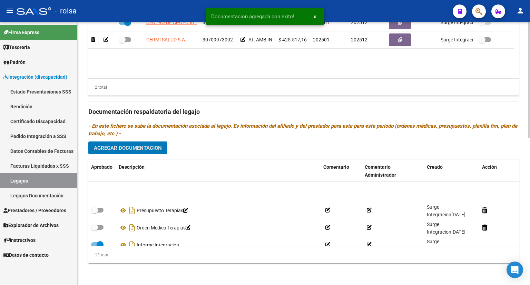
scroll to position [69, 0]
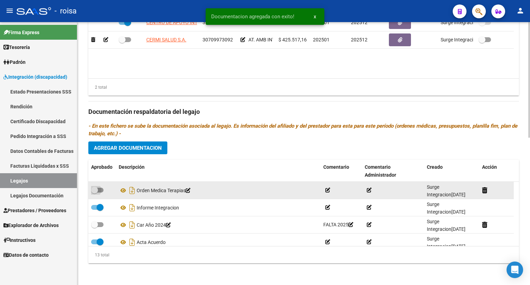
click at [102, 188] on span at bounding box center [97, 190] width 12 height 5
click at [95, 193] on input "checkbox" at bounding box center [94, 193] width 0 height 0
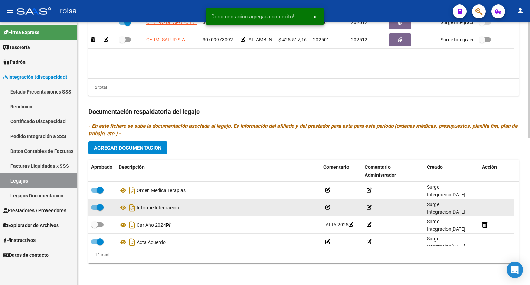
scroll to position [35, 0]
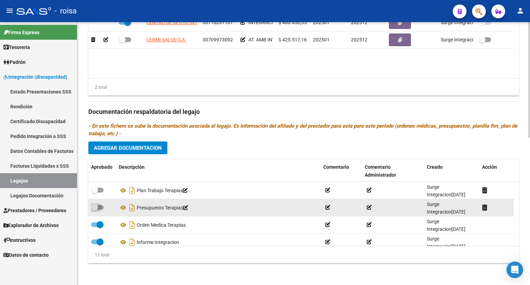
click at [100, 207] on span at bounding box center [97, 207] width 12 height 5
click at [95, 210] on input "checkbox" at bounding box center [94, 210] width 0 height 0
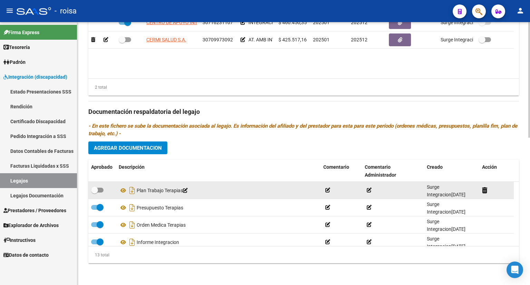
click at [98, 189] on span at bounding box center [97, 190] width 12 height 5
click at [95, 193] on input "checkbox" at bounding box center [94, 193] width 0 height 0
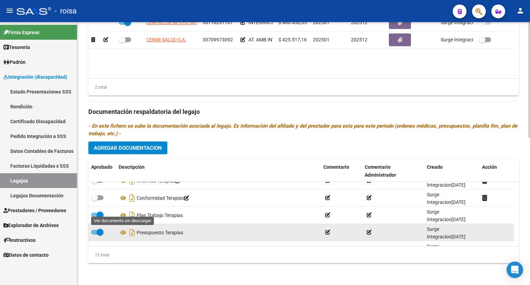
scroll to position [0, 0]
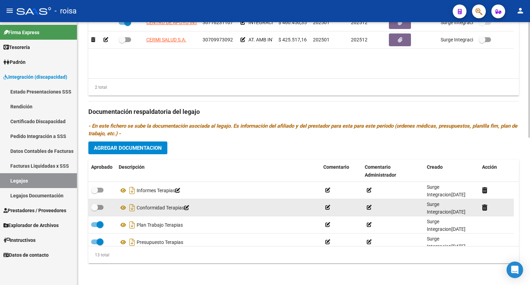
click at [99, 207] on span at bounding box center [97, 207] width 12 height 5
click at [95, 210] on input "checkbox" at bounding box center [94, 210] width 0 height 0
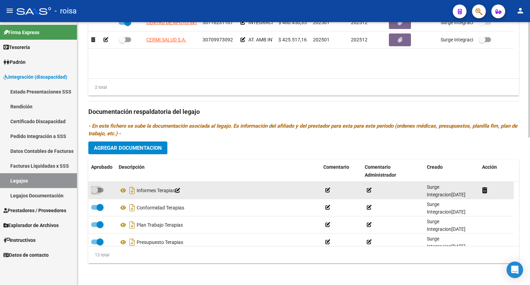
click at [100, 190] on span at bounding box center [97, 190] width 12 height 5
click at [95, 193] on input "checkbox" at bounding box center [94, 193] width 0 height 0
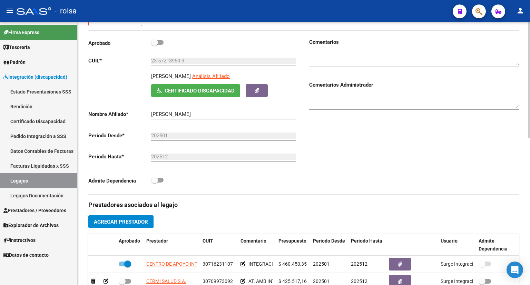
scroll to position [94, 0]
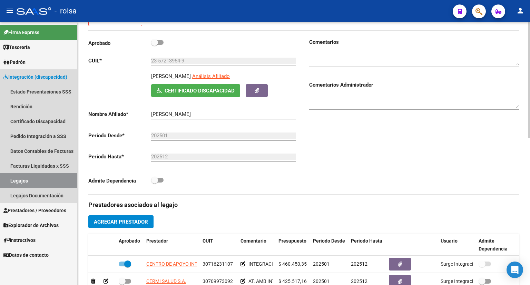
drag, startPoint x: 43, startPoint y: 176, endPoint x: 58, endPoint y: 187, distance: 18.7
click at [44, 175] on link "Legajos" at bounding box center [38, 180] width 77 height 15
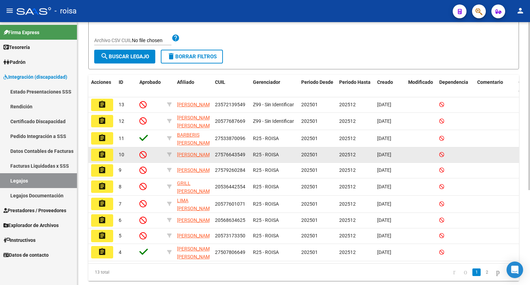
scroll to position [11, 0]
